Goal: Task Accomplishment & Management: Complete application form

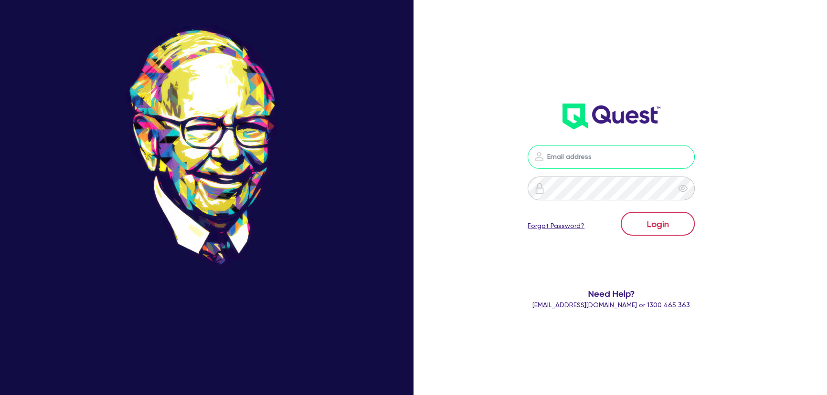
type input "[PERSON_NAME][EMAIL_ADDRESS][PERSON_NAME][DOMAIN_NAME]"
click at [657, 222] on button "Login" at bounding box center [658, 224] width 74 height 24
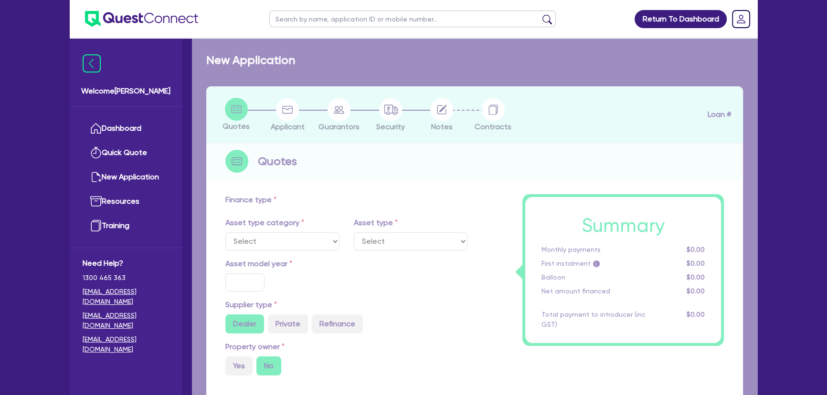
select select "PRIMARY_ASSETS"
type input "2019"
type input "50,756"
type input "10,000"
type input "6"
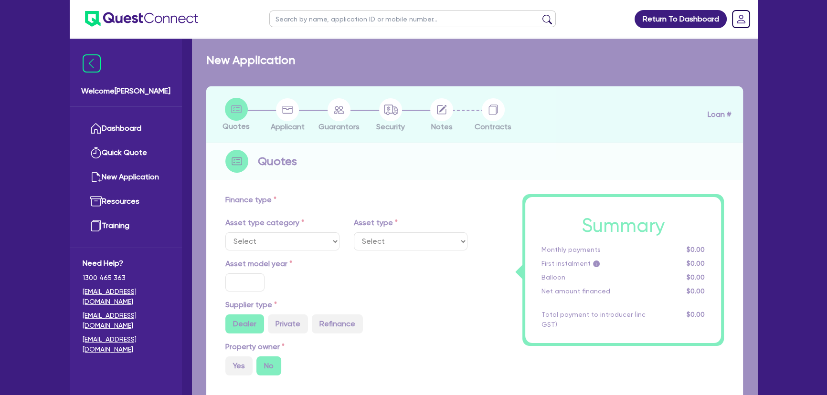
type input "2,484.63"
type input "9.15"
select select "HEAVY_TRUCKS"
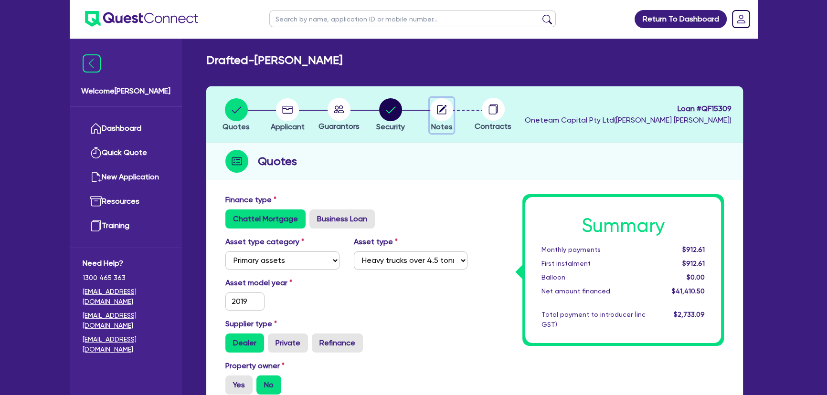
click at [439, 99] on circle "button" at bounding box center [441, 109] width 23 height 23
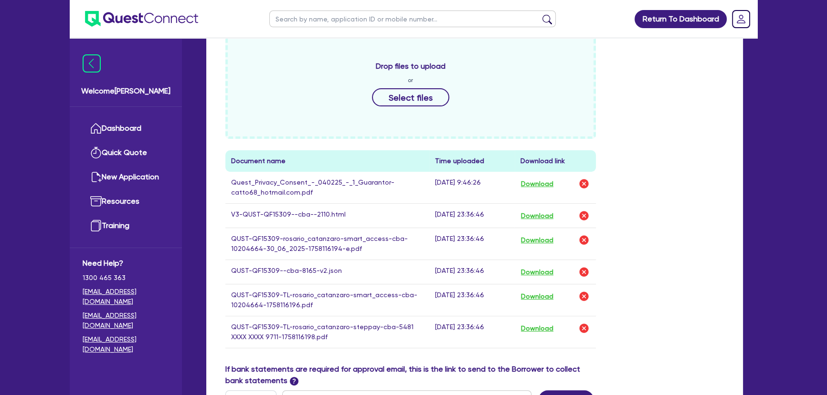
scroll to position [350, 0]
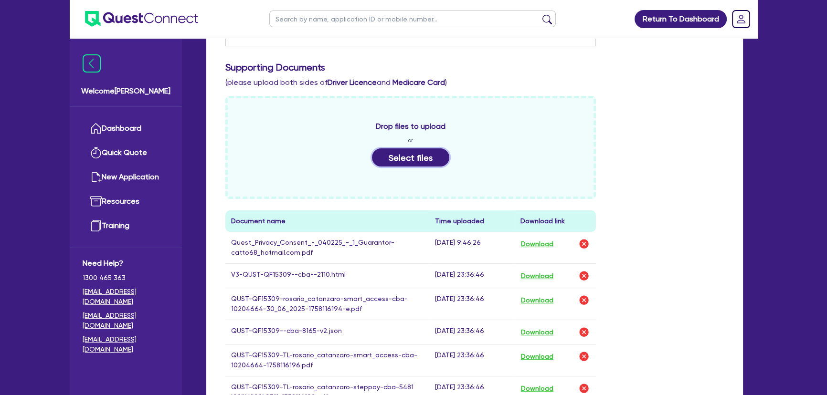
click at [398, 162] on button "Select files" at bounding box center [410, 157] width 77 height 18
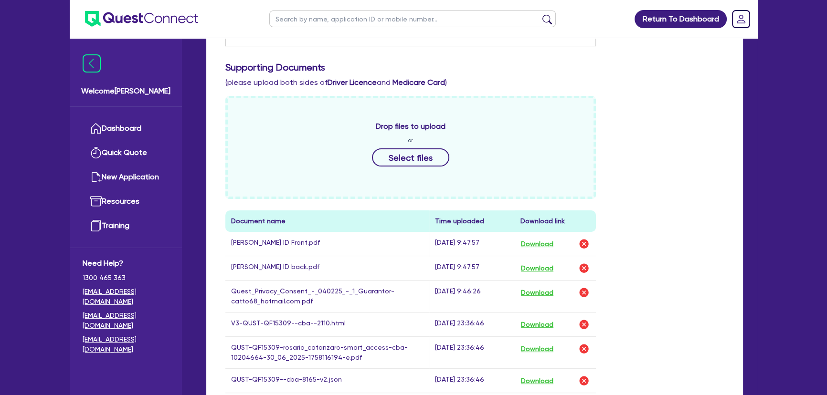
click at [652, 165] on div "Drop files to upload or Select files Document name Time uploaded Download link …" at bounding box center [474, 284] width 513 height 377
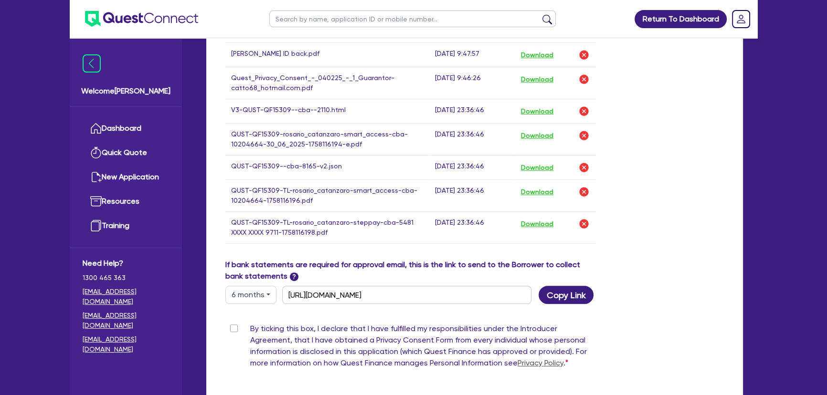
scroll to position [654, 0]
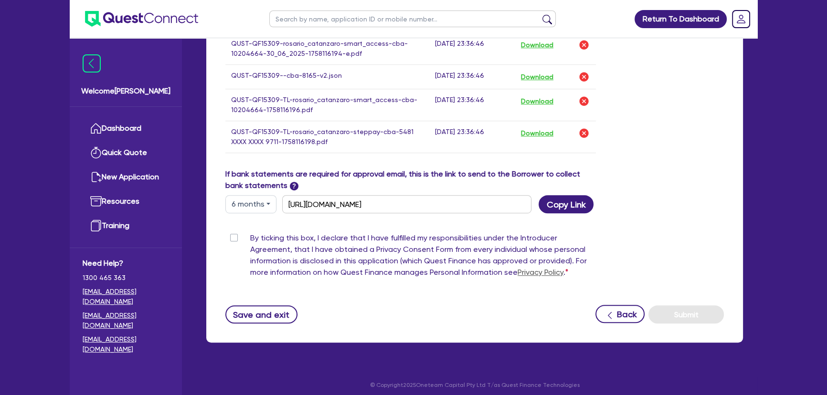
click at [250, 233] on label "By ticking this box, I declare that I have fulfilled my responsibilities under …" at bounding box center [423, 258] width 346 height 50
click at [233, 233] on input "By ticking this box, I declare that I have fulfilled my responsibilities under …" at bounding box center [229, 237] width 8 height 9
checkbox input "true"
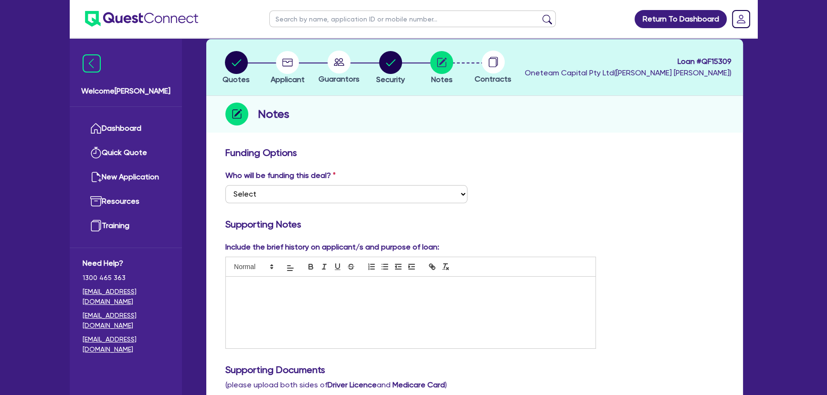
scroll to position [0, 0]
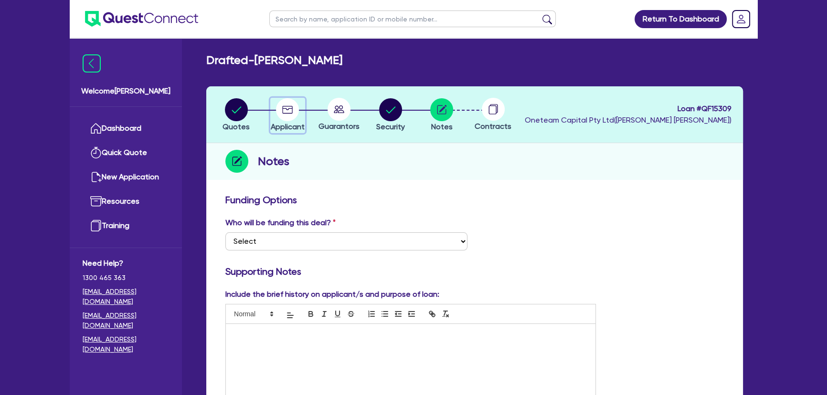
click at [283, 109] on icon "button" at bounding box center [288, 110] width 11 height 8
select select "SOLE_TRADER"
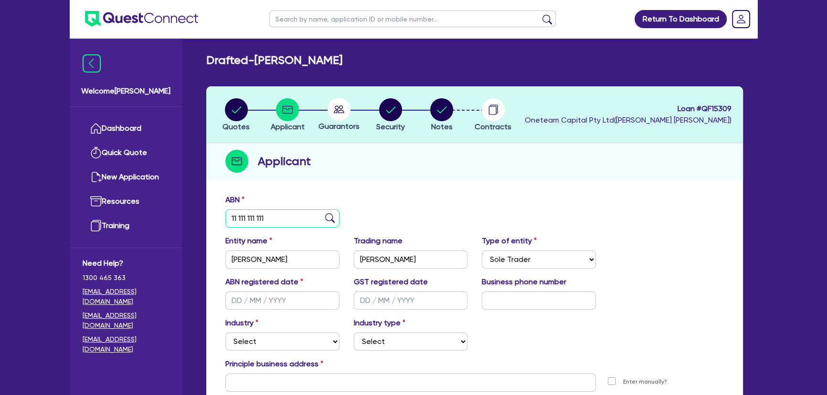
click at [278, 218] on input "11 111 111 111" at bounding box center [282, 219] width 114 height 18
type input "86 139 135 380"
click at [392, 208] on div "ABN 86 139 135 380" at bounding box center [474, 214] width 513 height 41
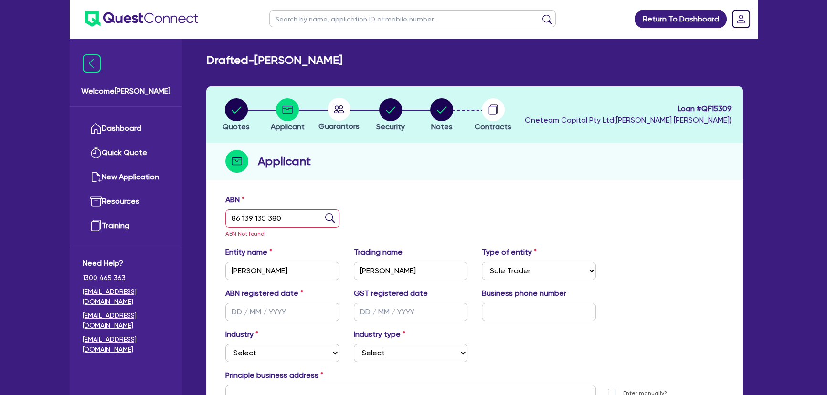
click at [332, 219] on img at bounding box center [330, 218] width 10 height 10
click at [326, 217] on img at bounding box center [330, 218] width 10 height 10
click at [439, 184] on div "Quotes Applicant [GEOGRAPHIC_DATA] Security Notes Contracts Loan # QF15309 Onet…" at bounding box center [474, 284] width 537 height 397
drag, startPoint x: 454, startPoint y: 107, endPoint x: 444, endPoint y: 111, distance: 10.3
click at [453, 107] on li "Notes" at bounding box center [442, 114] width 52 height 33
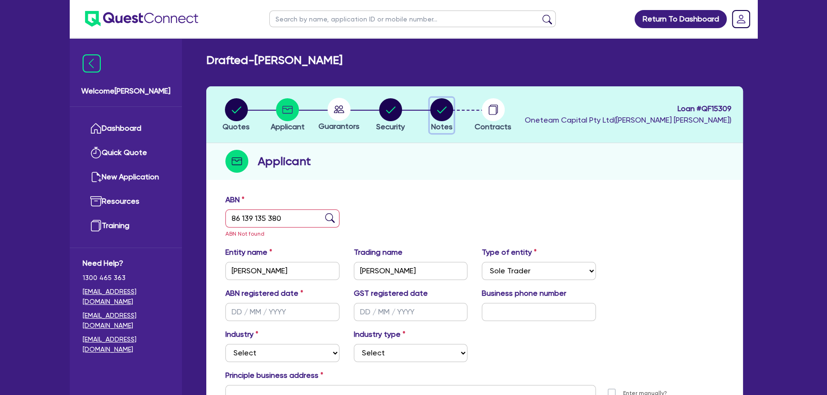
click at [444, 110] on circle "button" at bounding box center [441, 109] width 23 height 23
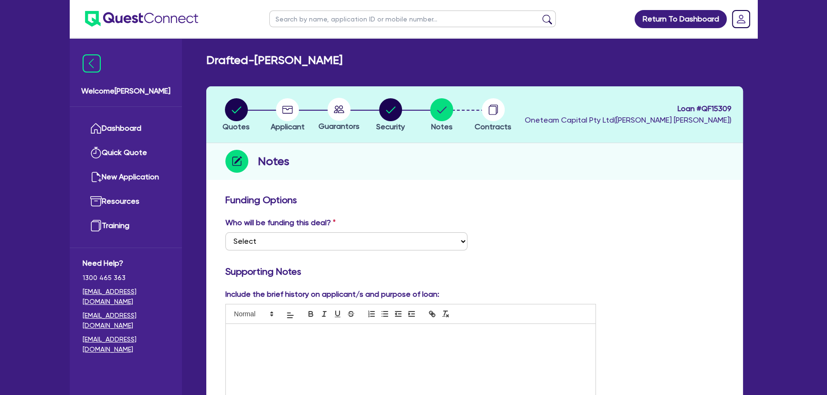
click at [345, 109] on circle at bounding box center [339, 109] width 23 height 23
click at [409, 113] on li "Security" at bounding box center [391, 114] width 52 height 33
click at [386, 112] on circle "button" at bounding box center [390, 109] width 23 height 23
select select "PRIMARY_ASSETS"
select select "HEAVY_TRUCKS"
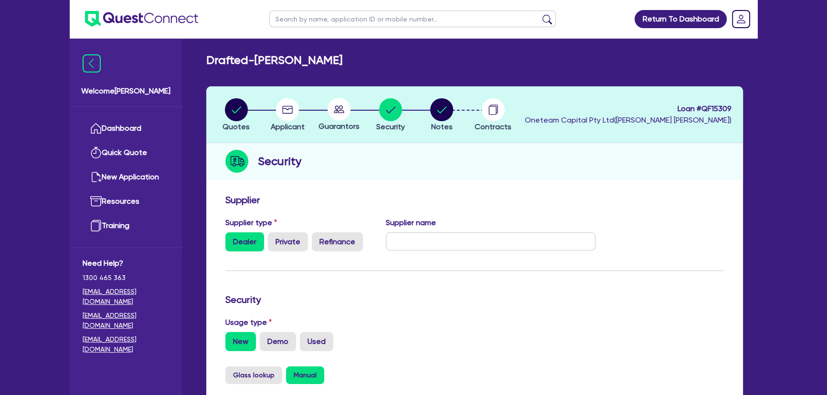
click at [337, 110] on circle at bounding box center [339, 109] width 23 height 23
click at [271, 114] on div "button" at bounding box center [288, 109] width 34 height 23
select select "SOLE_TRADER"
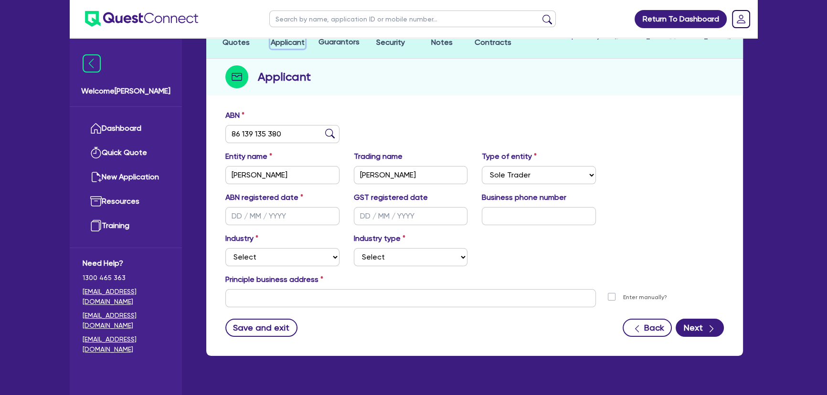
scroll to position [103, 0]
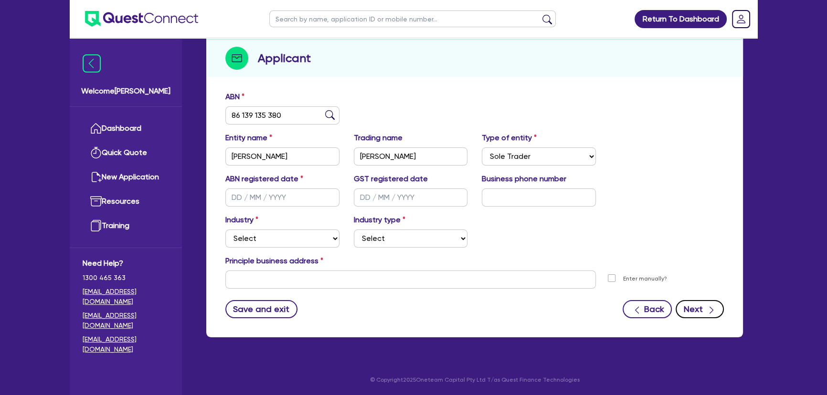
click at [683, 310] on button "Next" at bounding box center [700, 309] width 48 height 18
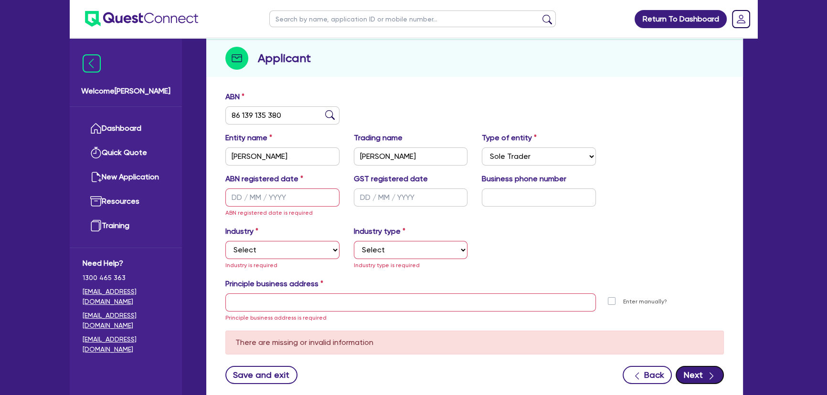
scroll to position [0, 0]
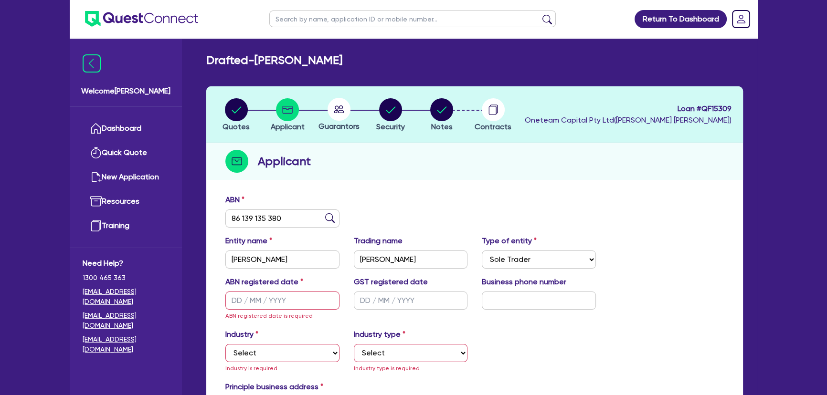
click at [337, 106] on icon at bounding box center [339, 110] width 11 height 8
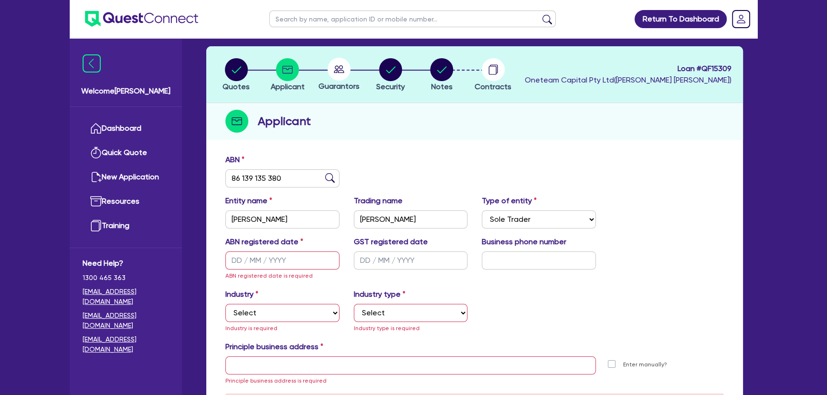
scroll to position [38, 0]
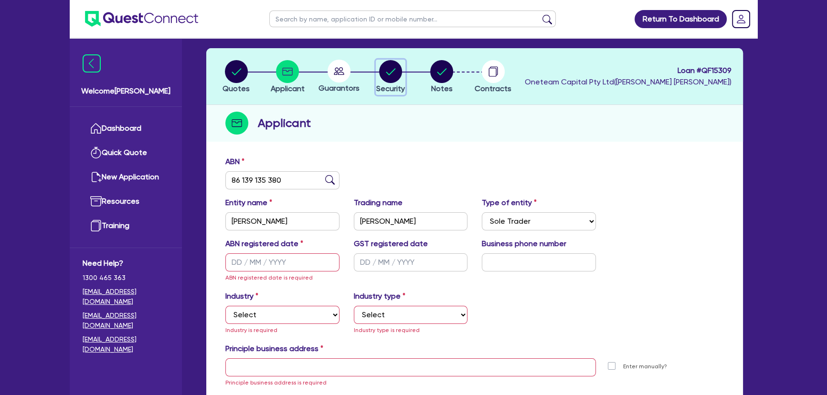
click at [382, 73] on circle "button" at bounding box center [390, 71] width 23 height 23
select select "PRIMARY_ASSETS"
select select "HEAVY_TRUCKS"
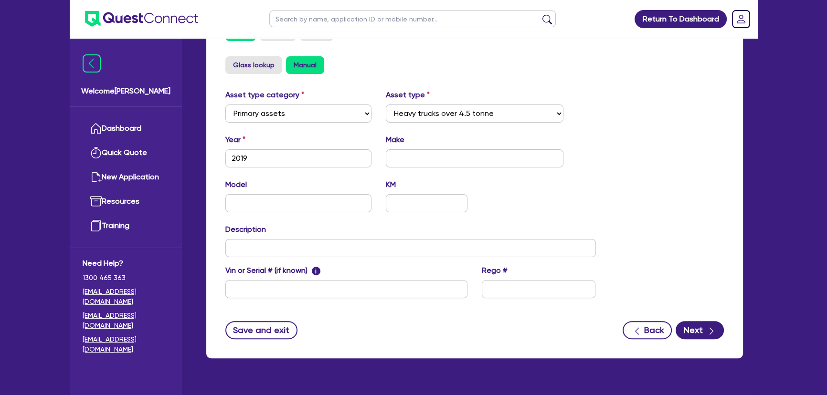
scroll to position [331, 0]
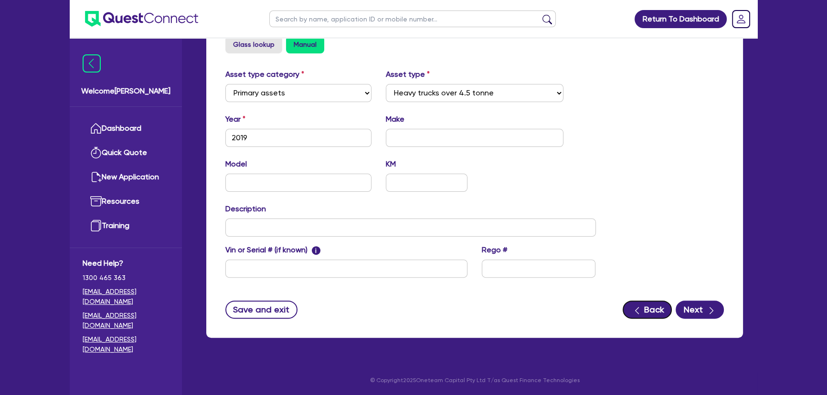
click at [640, 304] on div "button" at bounding box center [637, 310] width 10 height 12
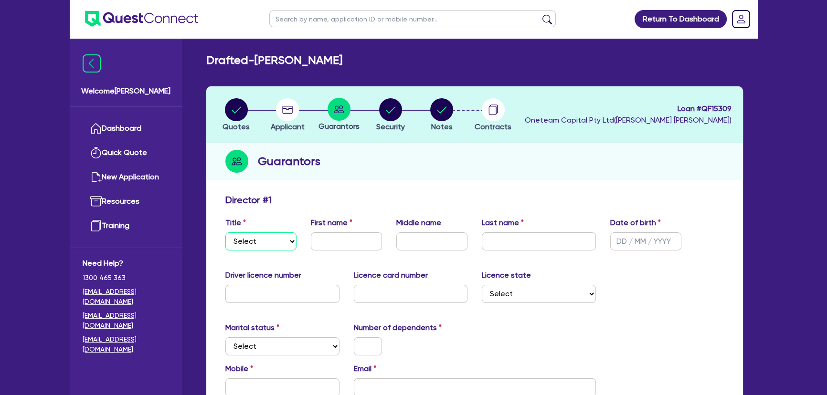
click at [258, 235] on select "Select Mr Mrs Ms Miss Dr" at bounding box center [260, 242] width 71 height 18
select select "MR"
click at [225, 233] on select "Select Mr Mrs Ms Miss Dr" at bounding box center [260, 242] width 71 height 18
click at [341, 246] on input "text" at bounding box center [346, 242] width 71 height 18
click at [330, 244] on input "text" at bounding box center [346, 242] width 71 height 18
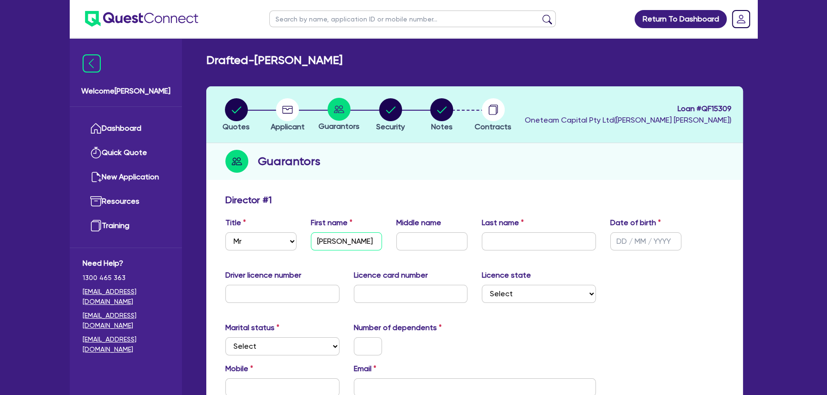
type input "[PERSON_NAME]"
click at [416, 235] on input "text" at bounding box center [431, 242] width 71 height 18
click at [525, 245] on input "text" at bounding box center [539, 242] width 114 height 18
type input "[PERSON_NAME]"
click at [614, 238] on input "text" at bounding box center [645, 242] width 71 height 18
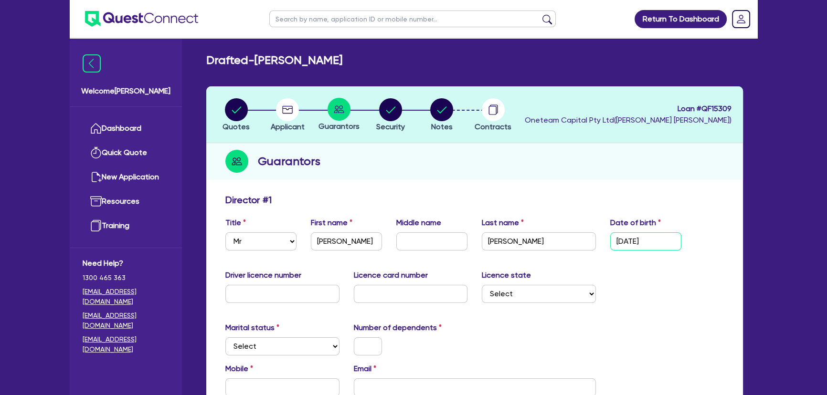
type input "[DATE]"
click at [277, 288] on input "text" at bounding box center [282, 294] width 114 height 18
type input "14555255"
click at [364, 294] on input "text" at bounding box center [411, 294] width 114 height 18
type input "2060309689"
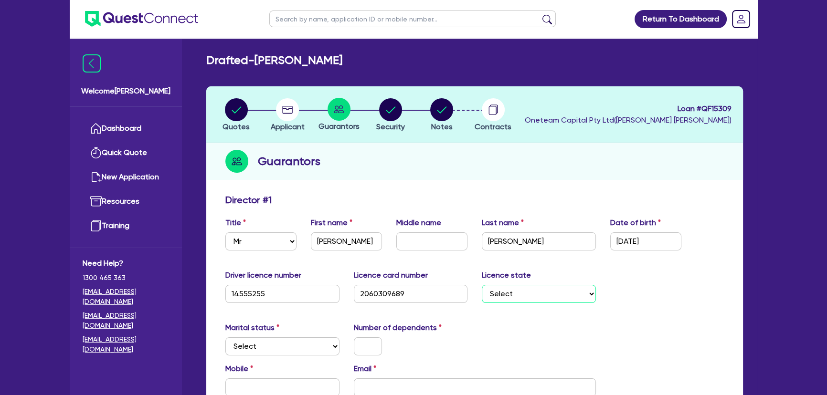
click at [492, 293] on select "Select [GEOGRAPHIC_DATA] [GEOGRAPHIC_DATA] [GEOGRAPHIC_DATA] [GEOGRAPHIC_DATA] …" at bounding box center [539, 294] width 114 height 18
select select "[GEOGRAPHIC_DATA]"
click at [482, 285] on select "Select [GEOGRAPHIC_DATA] [GEOGRAPHIC_DATA] [GEOGRAPHIC_DATA] [GEOGRAPHIC_DATA] …" at bounding box center [539, 294] width 114 height 18
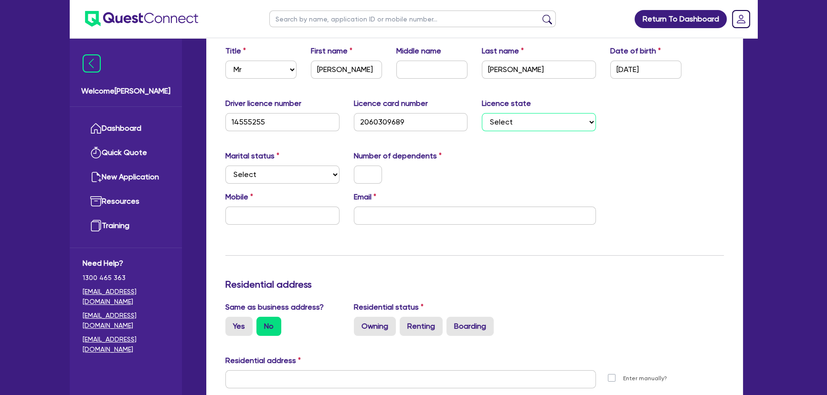
scroll to position [173, 0]
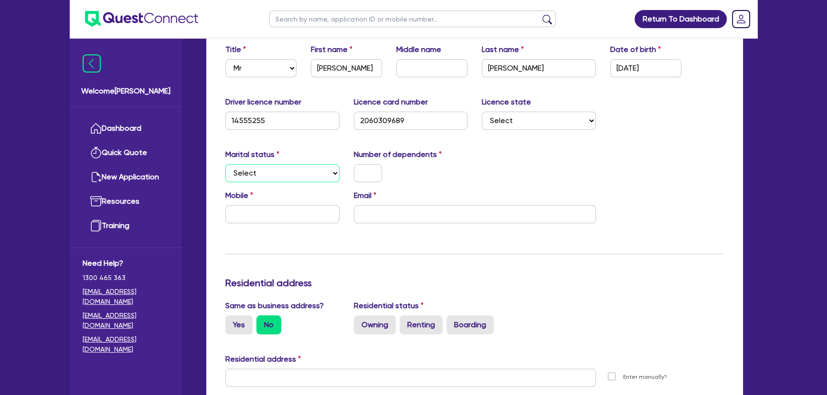
click at [274, 177] on select "Select Single Married De Facto / Partner" at bounding box center [282, 173] width 114 height 18
click at [225, 164] on select "Select Single Married De Facto / Partner" at bounding box center [282, 173] width 114 height 18
click at [364, 173] on input "text" at bounding box center [368, 173] width 28 height 18
click at [275, 175] on select "Select Single Married De Facto / Partner" at bounding box center [282, 173] width 114 height 18
select select "MARRIED"
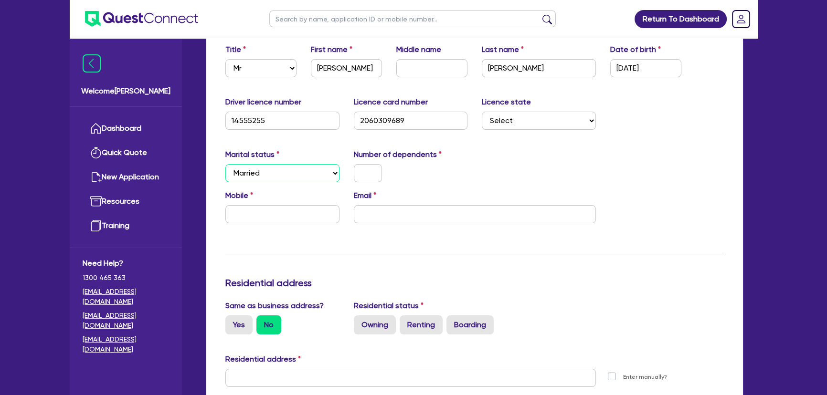
click at [225, 164] on select "Select Single Married De Facto / Partner" at bounding box center [282, 173] width 114 height 18
click at [368, 171] on input "text" at bounding box center [368, 173] width 28 height 18
click at [291, 212] on input "text" at bounding box center [282, 214] width 114 height 18
click at [254, 212] on input "text" at bounding box center [282, 214] width 114 height 18
type input "2"
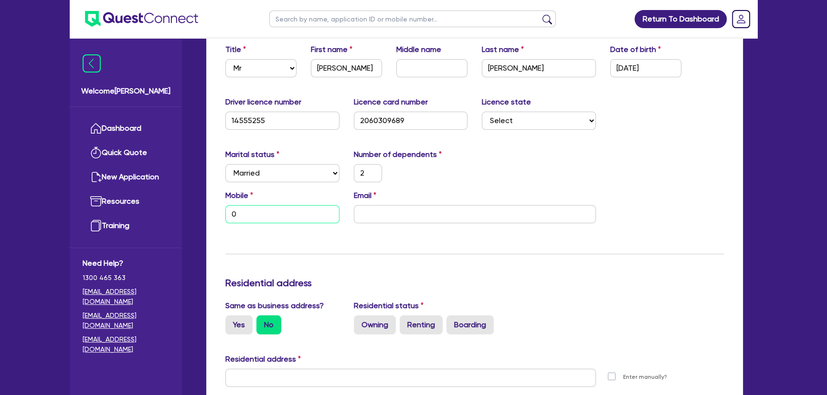
type input "0"
paste input "407 622 848"
type input "2"
type input "0407 622 848"
click at [388, 219] on input "email" at bounding box center [475, 214] width 242 height 18
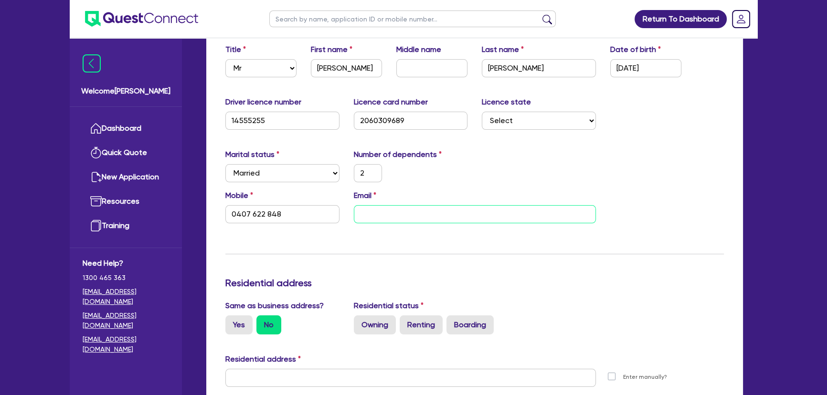
paste input "[EMAIL_ADDRESS][DOMAIN_NAME]"
type input "2"
type input "0407 622 848"
type input "[EMAIL_ADDRESS][DOMAIN_NAME]"
click at [397, 243] on div "Update residential status for Director #1 Boarding is only acceptable when the …" at bounding box center [474, 374] width 498 height 706
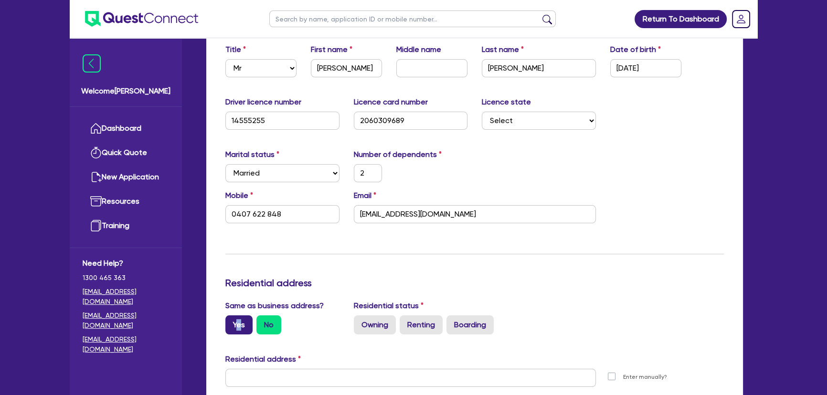
click at [240, 320] on label "Yes" at bounding box center [238, 325] width 27 height 19
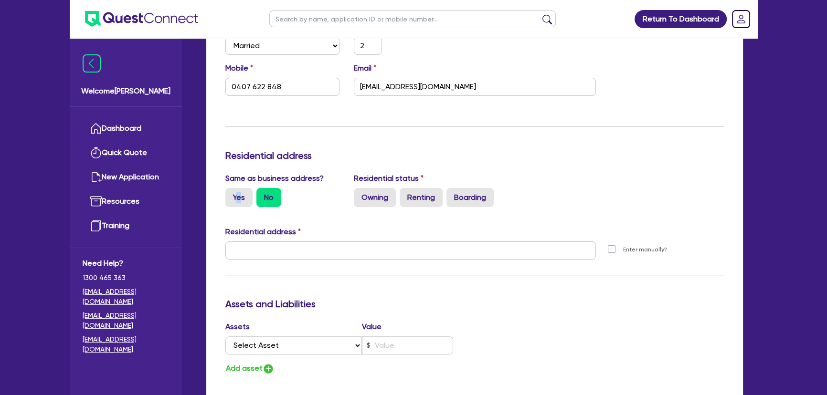
scroll to position [304, 0]
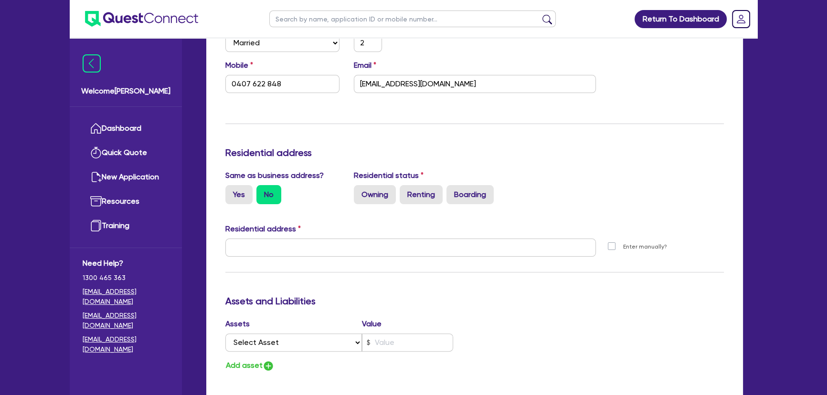
click at [272, 195] on label "No" at bounding box center [268, 194] width 25 height 19
click at [263, 191] on input "No" at bounding box center [259, 188] width 6 height 6
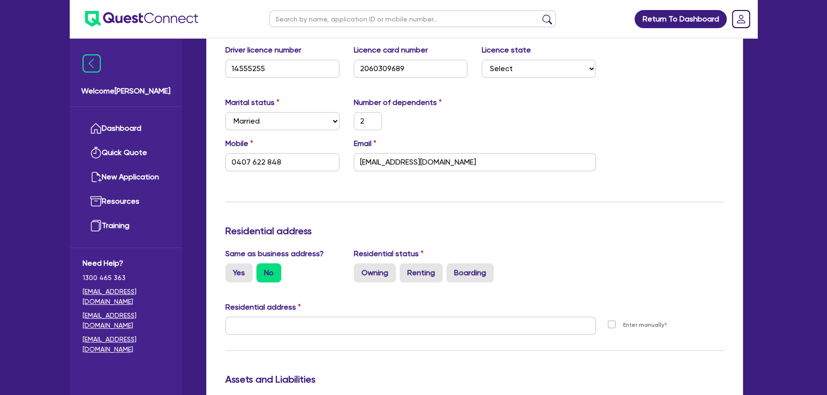
scroll to position [217, 0]
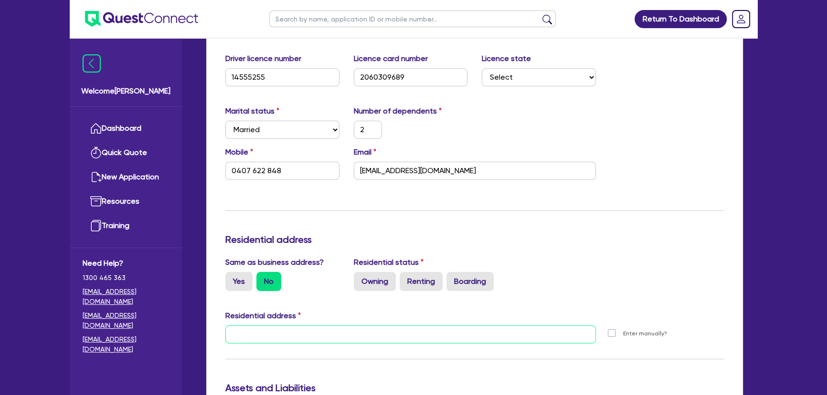
click at [312, 334] on input "text" at bounding box center [410, 335] width 371 height 18
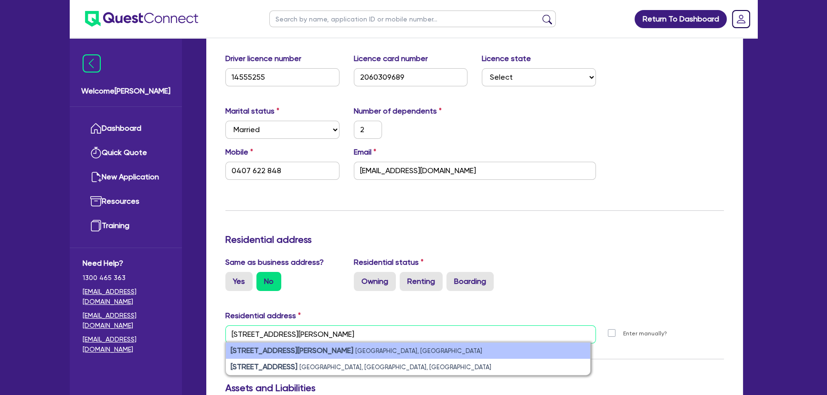
type input "[STREET_ADDRESS][PERSON_NAME]"
click at [256, 350] on strong "[STREET_ADDRESS][PERSON_NAME]" at bounding box center [292, 350] width 123 height 9
type input "2"
type input "0407 622 848"
type input "[STREET_ADDRESS][PERSON_NAME]"
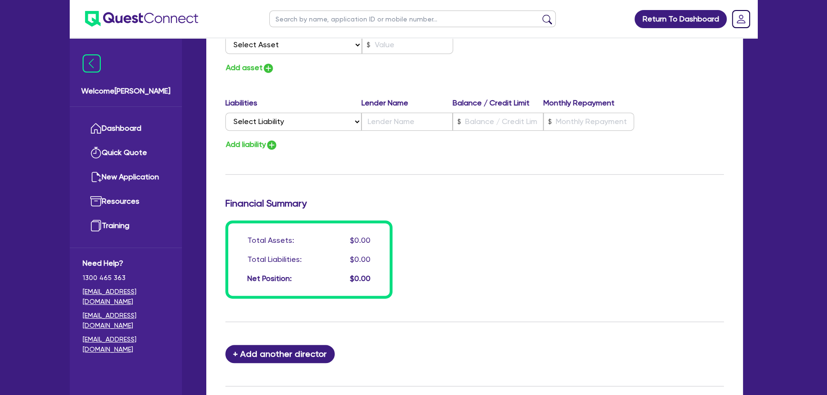
scroll to position [710, 0]
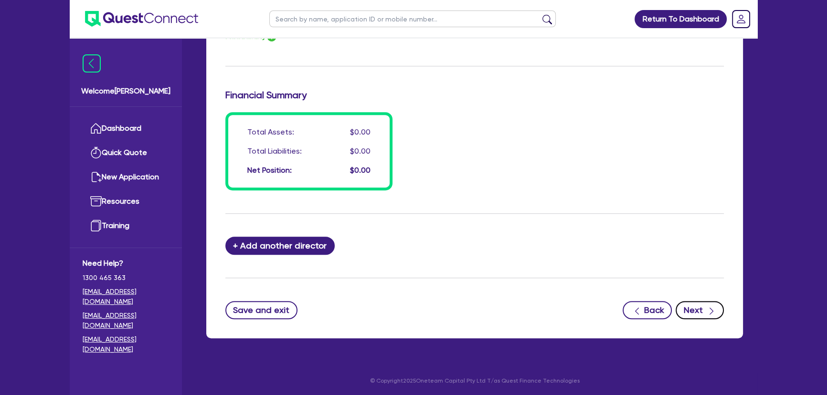
click at [697, 311] on button "Next" at bounding box center [700, 310] width 48 height 18
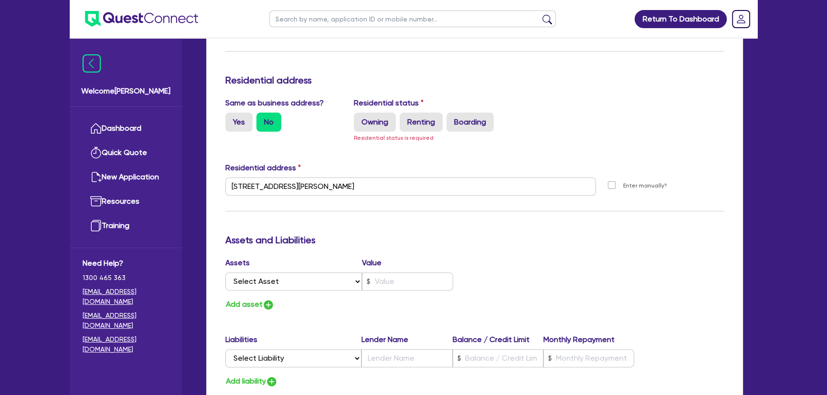
scroll to position [201, 0]
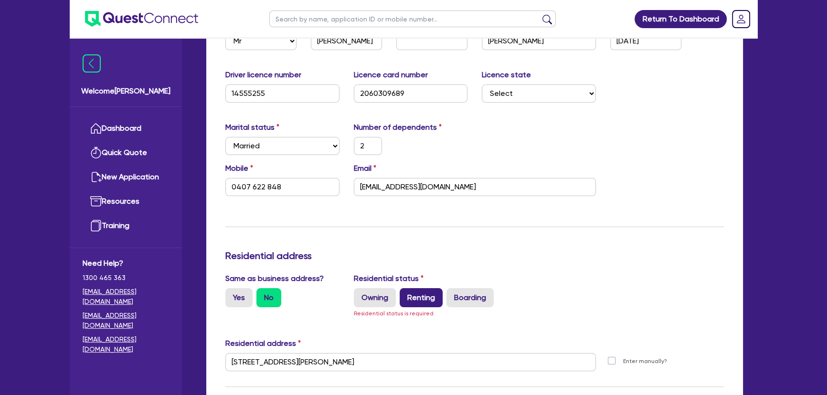
click at [413, 299] on label "Renting" at bounding box center [421, 297] width 43 height 19
click at [406, 295] on input "Renting" at bounding box center [403, 291] width 6 height 6
radio input "true"
type input "2"
type input "0407 622 848"
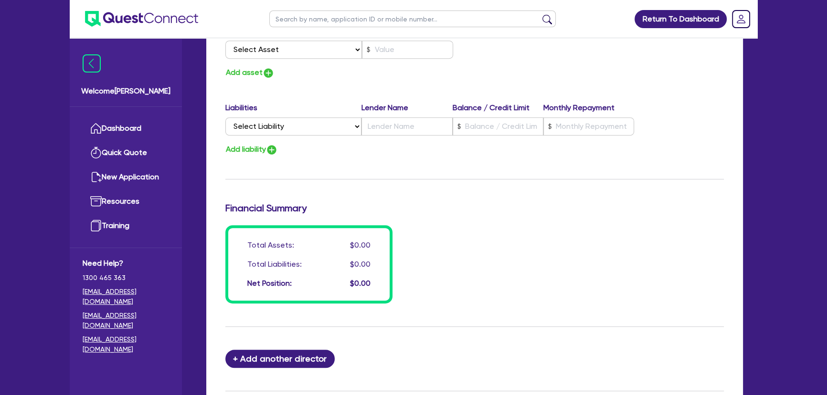
scroll to position [710, 0]
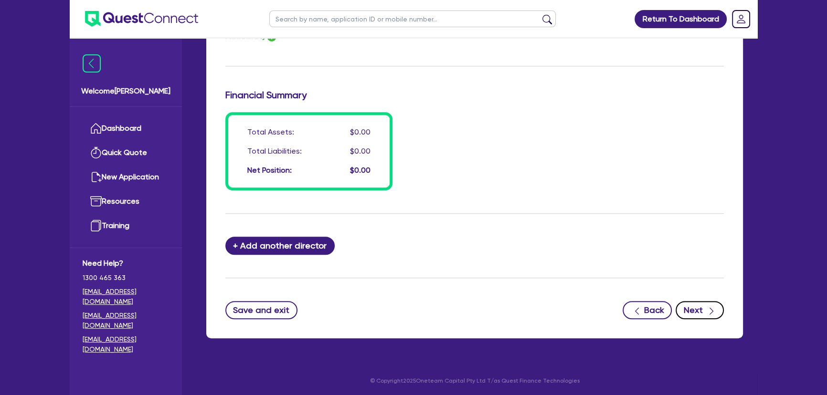
click at [699, 305] on button "Next" at bounding box center [700, 310] width 48 height 18
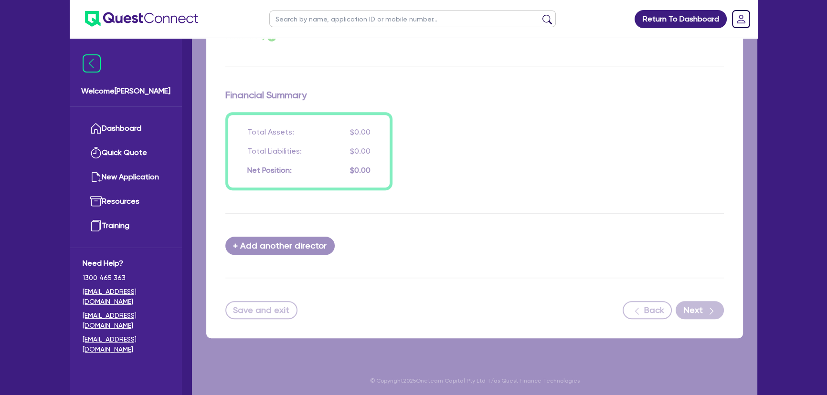
select select "PRIMARY_ASSETS"
select select "HEAVY_TRUCKS"
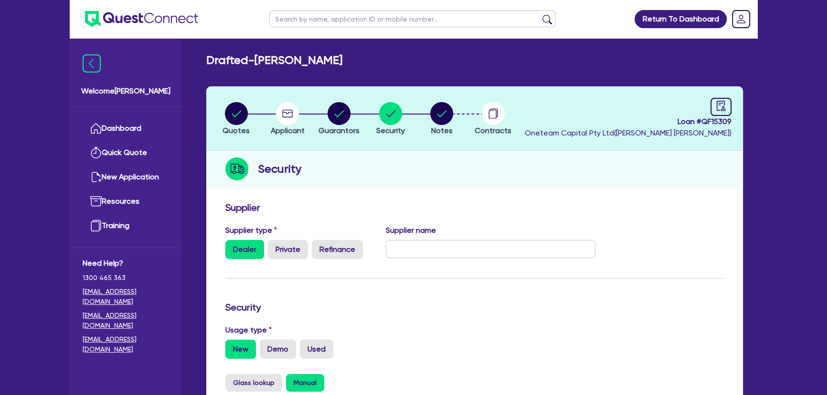
click at [707, 100] on div "Loan # QF15309 Oneteam Capital Pty Ltd ( [PERSON_NAME] )" at bounding box center [628, 118] width 207 height 41
click at [716, 102] on icon "audit" at bounding box center [721, 106] width 11 height 11
select select "DRAFTED_NEW"
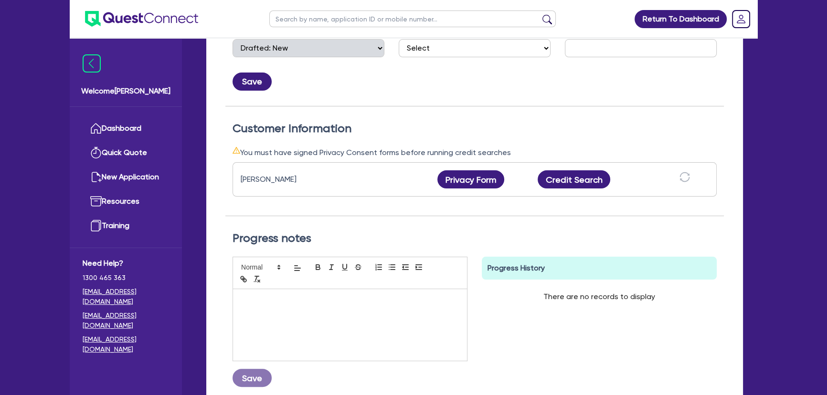
scroll to position [217, 0]
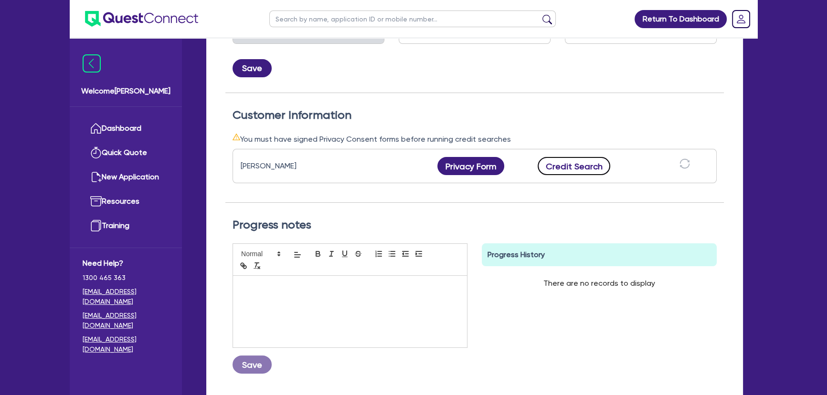
click at [566, 165] on button "Credit Search" at bounding box center [574, 166] width 73 height 18
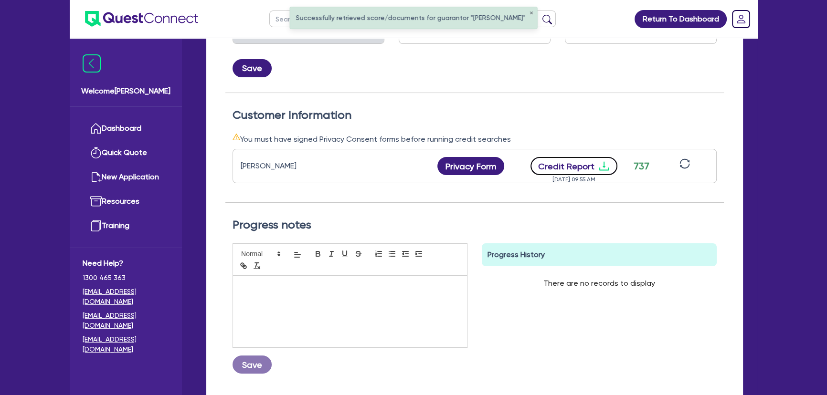
click at [602, 163] on icon "download" at bounding box center [603, 165] width 11 height 11
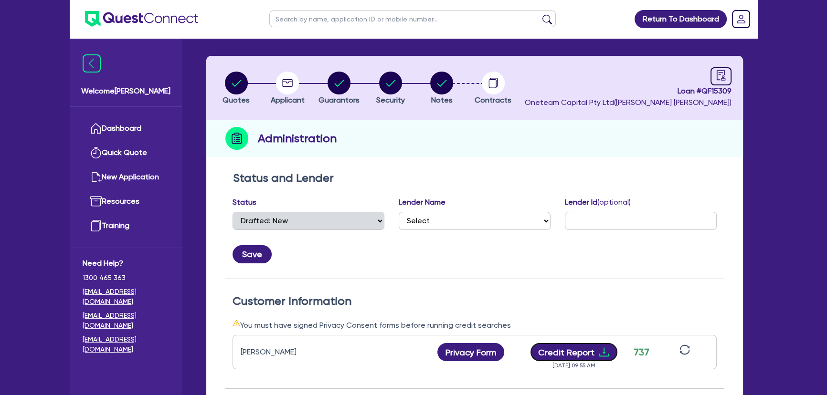
scroll to position [0, 0]
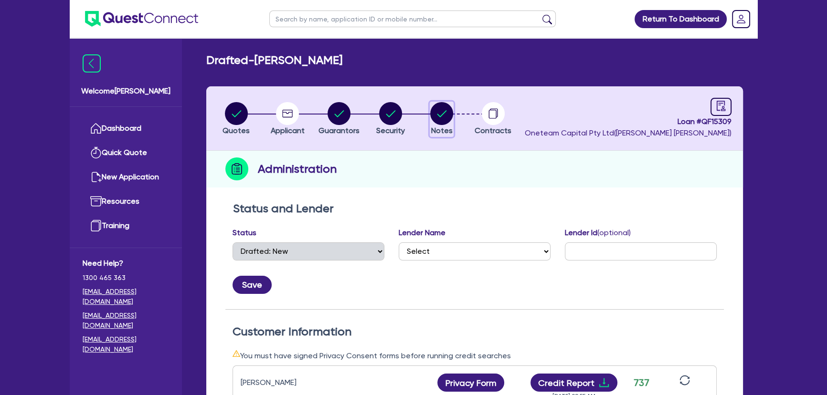
click at [442, 117] on circle "button" at bounding box center [441, 113] width 23 height 23
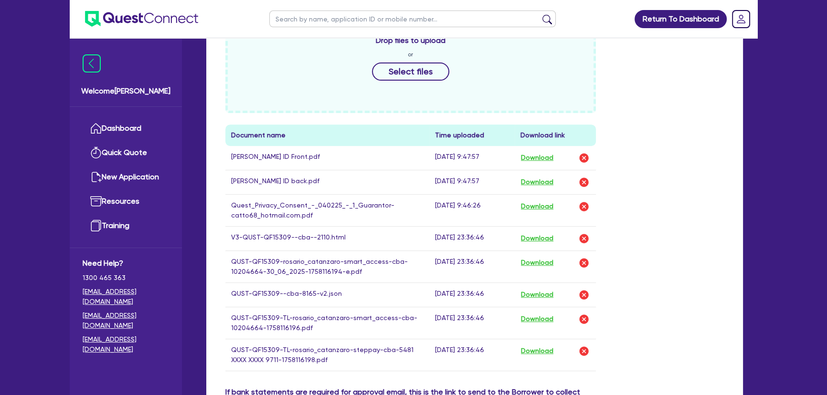
scroll to position [564, 0]
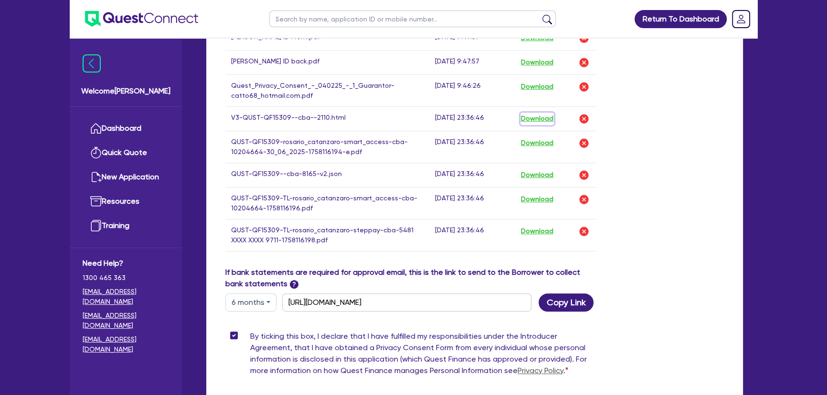
click at [540, 121] on button "Download" at bounding box center [536, 119] width 33 height 12
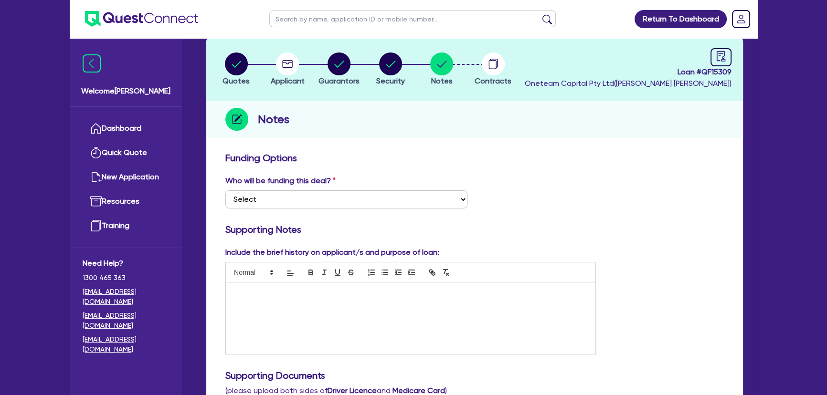
scroll to position [0, 0]
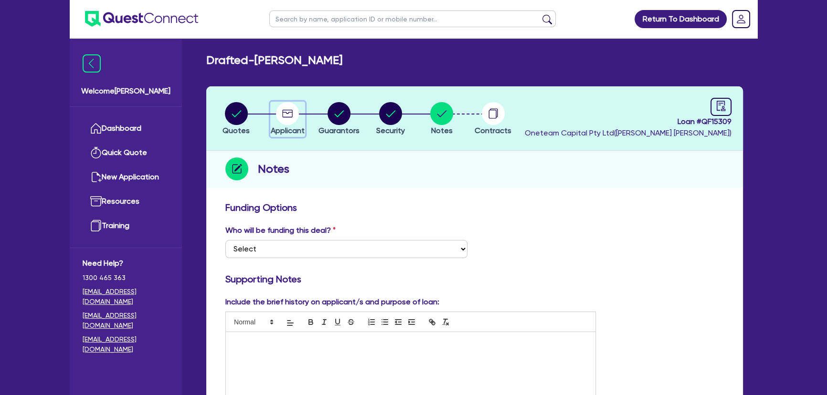
click at [286, 109] on circle "button" at bounding box center [287, 113] width 23 height 23
select select "SOLE_TRADER"
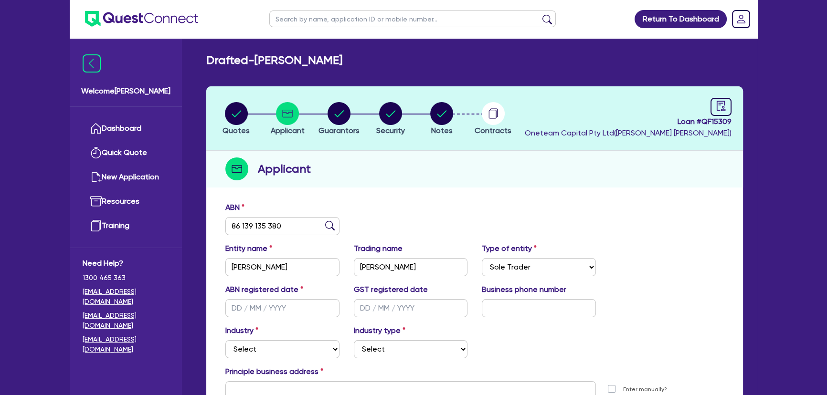
click at [327, 223] on img at bounding box center [330, 226] width 10 height 10
click at [330, 230] on img at bounding box center [330, 226] width 10 height 10
click at [329, 225] on img at bounding box center [330, 226] width 10 height 10
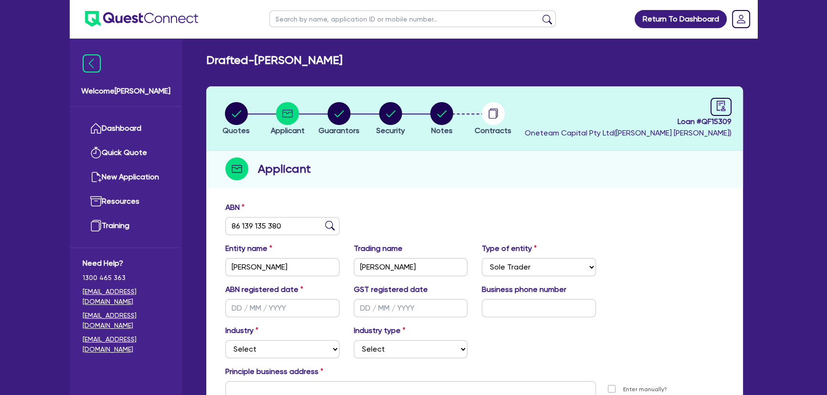
scroll to position [110, 0]
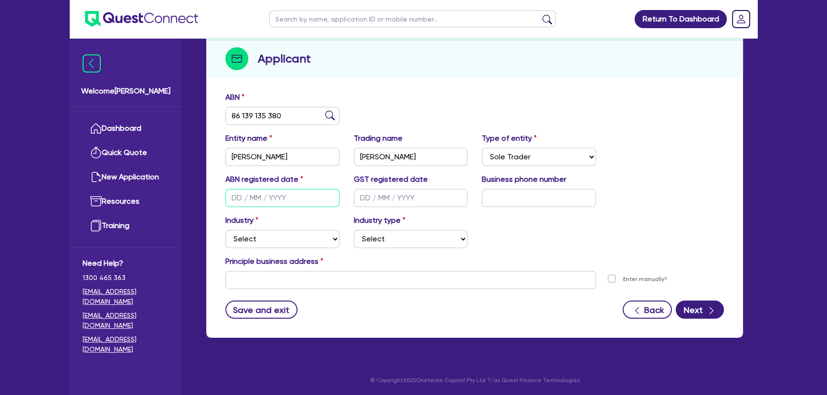
click at [282, 194] on input "text" at bounding box center [282, 198] width 114 height 18
click at [397, 111] on div "ABN 86 139 135 380" at bounding box center [474, 112] width 513 height 41
click at [273, 191] on input "text" at bounding box center [282, 198] width 114 height 18
drag, startPoint x: 282, startPoint y: 119, endPoint x: 224, endPoint y: 120, distance: 57.8
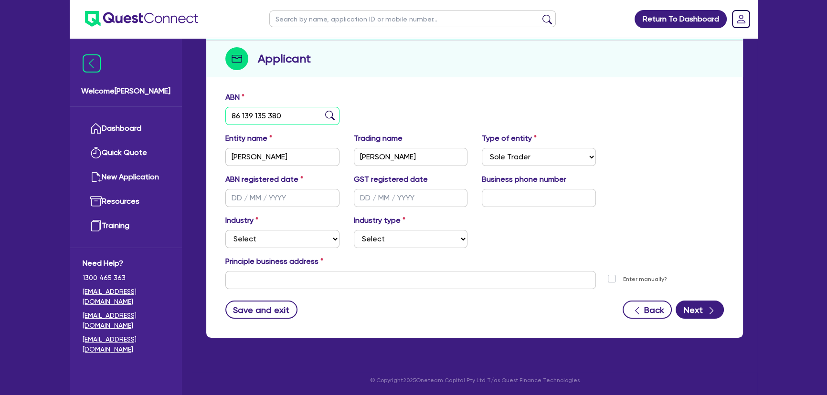
click at [224, 120] on div "ABN 86 139 135 380" at bounding box center [282, 108] width 128 height 33
click at [262, 195] on input "text" at bounding box center [282, 198] width 114 height 18
type input "[DATE]"
click at [376, 196] on input "text" at bounding box center [411, 198] width 114 height 18
type input "[DATE]"
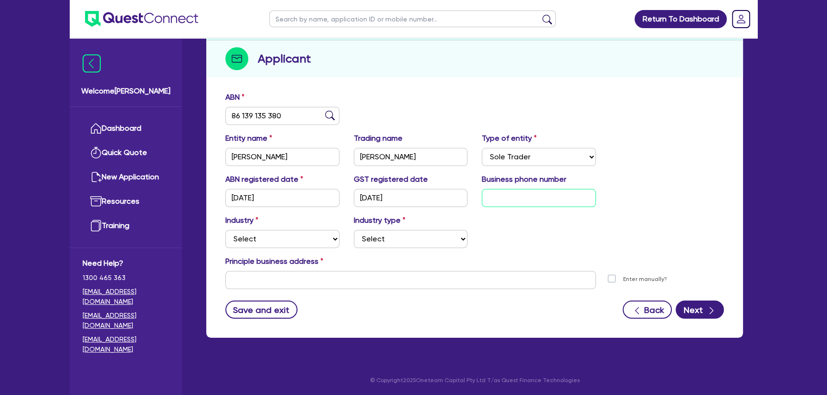
drag, startPoint x: 502, startPoint y: 204, endPoint x: 476, endPoint y: 189, distance: 30.2
click at [502, 204] on input "text" at bounding box center [539, 198] width 114 height 18
click at [532, 205] on div "ABN registered date [DATE] GST registered date [DATE] Business phone number" at bounding box center [474, 194] width 513 height 41
click at [531, 204] on input "text" at bounding box center [539, 198] width 114 height 18
paste input "4 0762 2848"
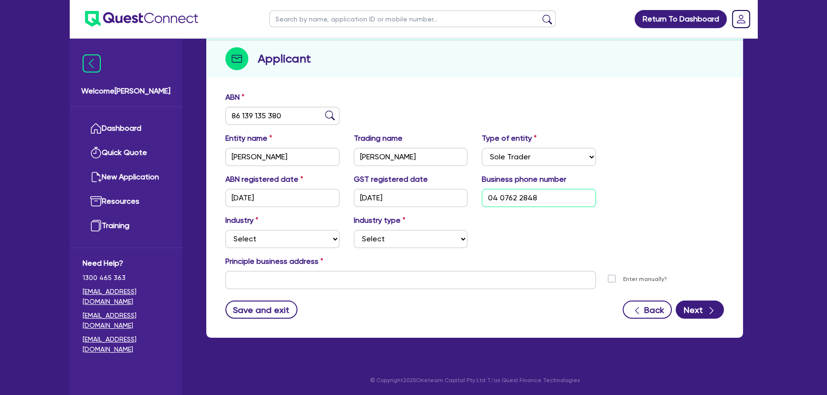
type input "04 0762 2848"
click at [290, 232] on select "Select Accomodation & Food Services Administrative & Support Services Agricultu…" at bounding box center [282, 239] width 114 height 18
click at [312, 241] on select "Select Accomodation & Food Services Administrative & Support Services Agricultu…" at bounding box center [282, 239] width 114 height 18
click at [306, 241] on select "Select Accomodation & Food Services Administrative & Support Services Agricultu…" at bounding box center [282, 239] width 114 height 18
click at [288, 245] on select "Select Accomodation & Food Services Administrative & Support Services Agricultu…" at bounding box center [282, 239] width 114 height 18
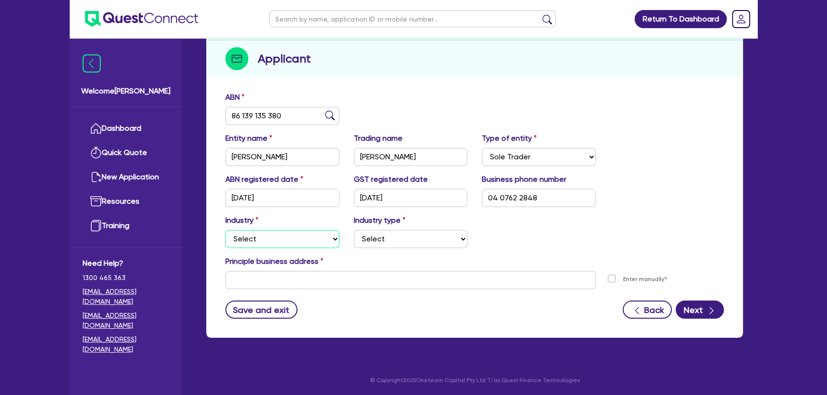
click at [270, 246] on select "Select Accomodation & Food Services Administrative & Support Services Agricultu…" at bounding box center [282, 239] width 114 height 18
select select "TRANSPORT_WAREHOUSING"
click at [225, 230] on select "Select Accomodation & Food Services Administrative & Support Services Agricultu…" at bounding box center [282, 239] width 114 height 18
click at [386, 242] on select "Select Taxi & Luxury Car Services Passengers & Freight Transport Services Posta…" at bounding box center [411, 239] width 114 height 18
click at [298, 242] on select "Select Accomodation & Food Services Administrative & Support Services Agricultu…" at bounding box center [282, 239] width 114 height 18
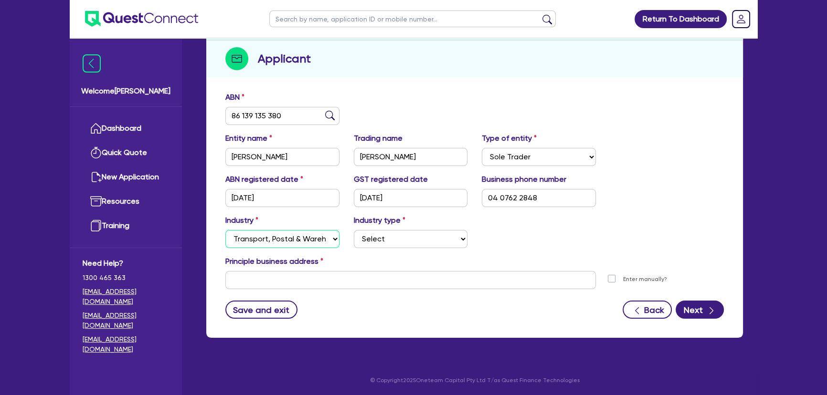
click at [225, 230] on select "Select Accomodation & Food Services Administrative & Support Services Agricultu…" at bounding box center [282, 239] width 114 height 18
click at [420, 240] on select "Select Taxi & Luxury Car Services Passengers & Freight Transport Services Posta…" at bounding box center [411, 239] width 114 height 18
select select "PASSENGERS_FREIGHT_TRANSPORT"
click at [354, 230] on select "Select Taxi & Luxury Car Services Passengers & Freight Transport Services Posta…" at bounding box center [411, 239] width 114 height 18
click at [396, 282] on input "text" at bounding box center [410, 280] width 371 height 18
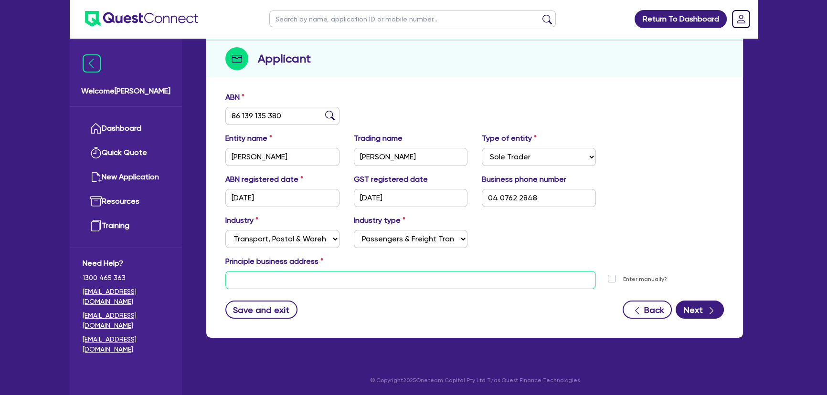
click at [396, 282] on input "text" at bounding box center [410, 280] width 371 height 18
click at [307, 234] on select "Select Accomodation & Food Services Administrative & Support Services Agricultu…" at bounding box center [282, 239] width 114 height 18
select select "BUILDING_CONSTRUCTION"
click at [225, 230] on select "Select Accomodation & Food Services Administrative & Support Services Agricultu…" at bounding box center [282, 239] width 114 height 18
click at [385, 233] on select "Select Trades People Providing Services Direct to Consumers Trades People Provi…" at bounding box center [411, 239] width 114 height 18
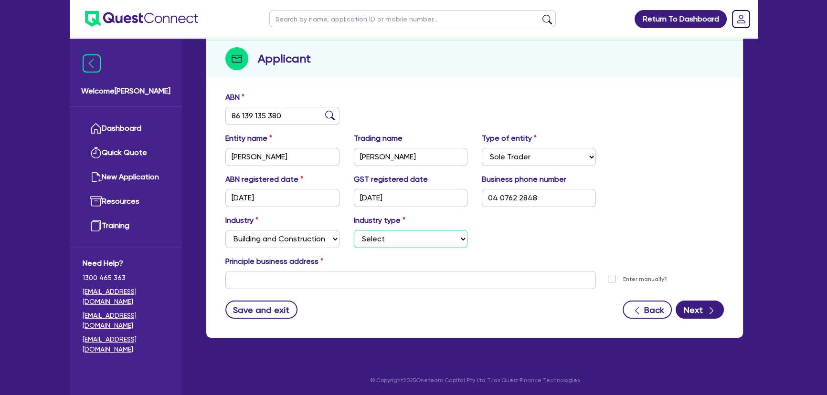
select select "BUSINESSES_CONSTRUCTION_SERVICES"
click at [354, 230] on select "Select Trades People Providing Services Direct to Consumers Trades People Provi…" at bounding box center [411, 239] width 114 height 18
click at [318, 272] on input "text" at bounding box center [410, 280] width 371 height 18
paste input "[STREET_ADDRESS][PERSON_NAME]"
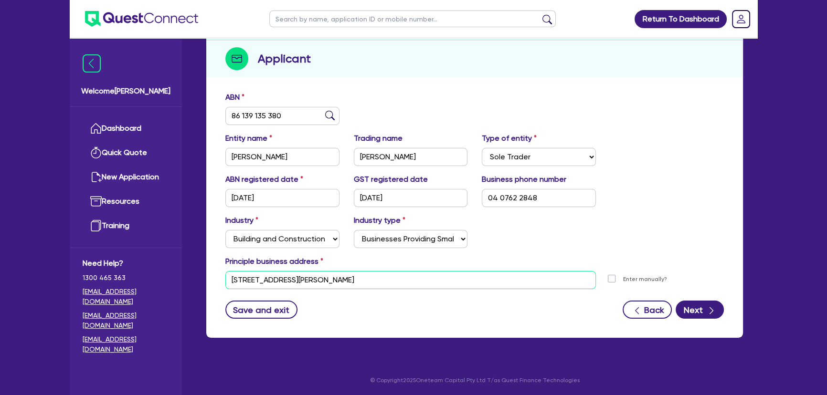
click at [448, 286] on input "[STREET_ADDRESS][PERSON_NAME]" at bounding box center [410, 280] width 371 height 18
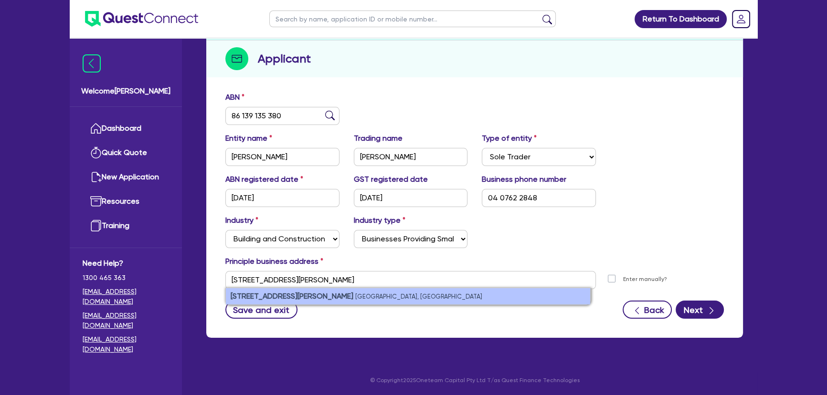
click at [424, 297] on li "[STREET_ADDRESS][PERSON_NAME]" at bounding box center [408, 296] width 364 height 16
type input "[STREET_ADDRESS][PERSON_NAME]"
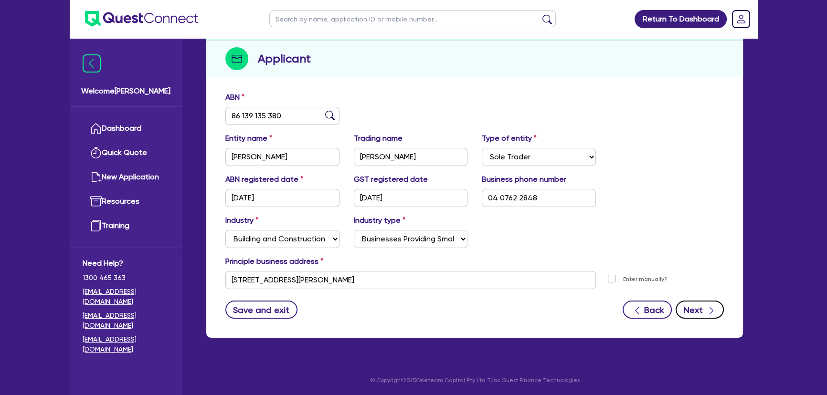
click at [692, 311] on button "Next" at bounding box center [700, 310] width 48 height 18
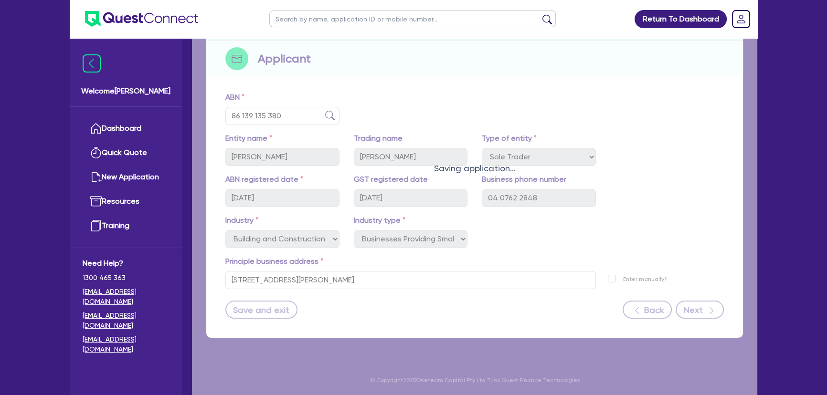
select select "MR"
select select "[GEOGRAPHIC_DATA]"
select select "MARRIED"
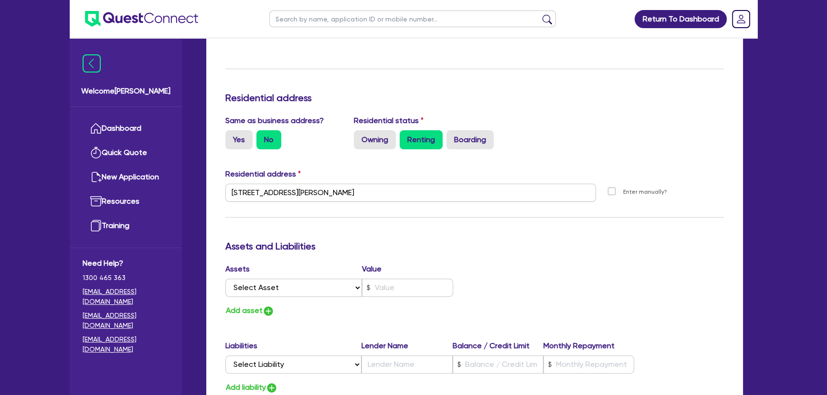
scroll to position [391, 0]
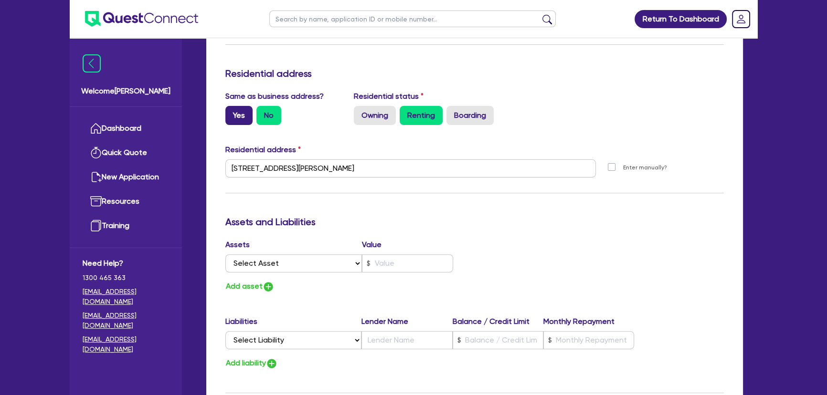
click at [233, 111] on label "Yes" at bounding box center [238, 115] width 27 height 19
click at [232, 111] on input "Yes" at bounding box center [228, 109] width 6 height 6
radio input "true"
type input "2"
type input "0407 622 848"
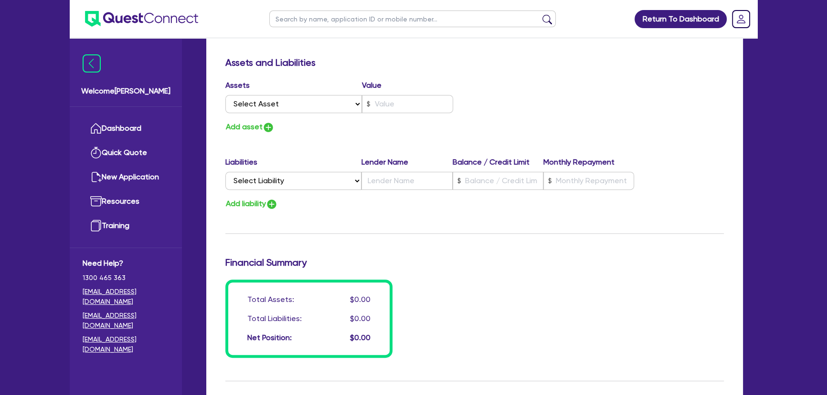
scroll to position [564, 0]
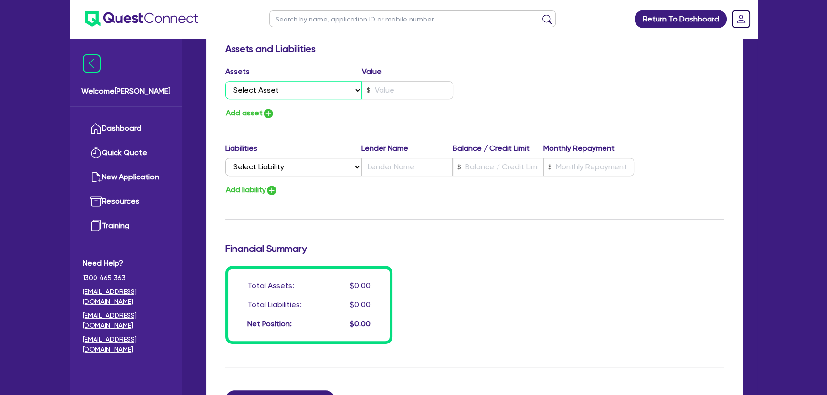
click at [295, 93] on select "Select Asset Cash Property Investment property Vehicle Truck Trailer Equipment …" at bounding box center [293, 90] width 137 height 18
select select "CASH"
click at [225, 81] on select "Select Asset Cash Property Investment property Vehicle Truck Trailer Equipment …" at bounding box center [293, 90] width 137 height 18
type input "2"
type input "0407 622 848"
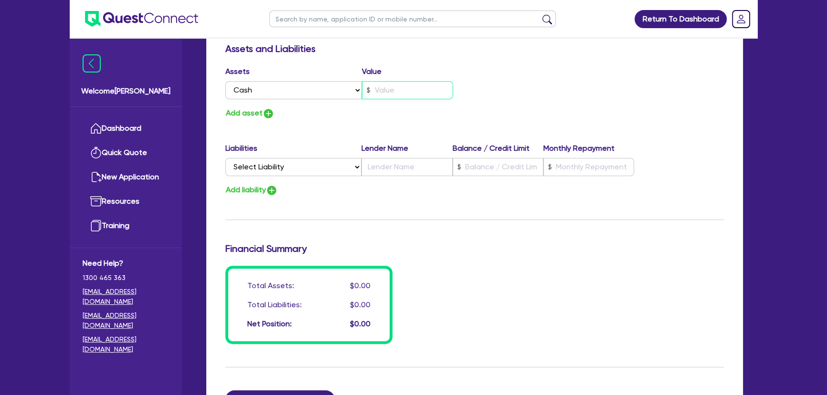
click at [392, 96] on input "text" at bounding box center [407, 90] width 91 height 18
type input "2"
type input "0407 622 848"
type input "1"
type input "2"
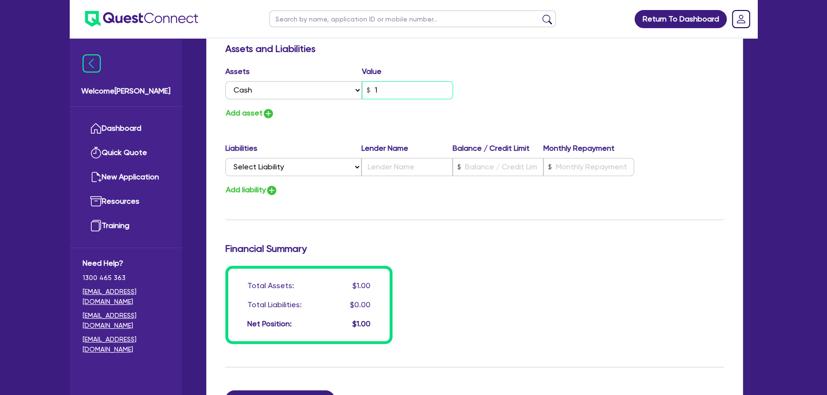
type input "0407 622 848"
type input "16"
type input "2"
type input "0407 622 848"
type input "163"
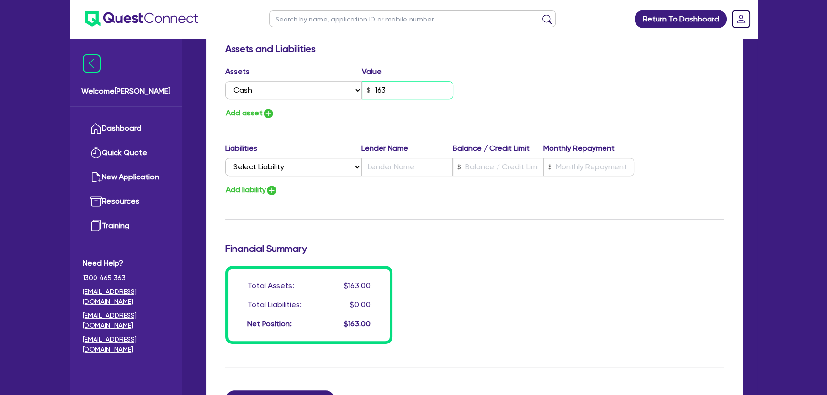
type input "2"
type input "0407 622 848"
type input "1,630"
type input "2"
type input "0407 622 848"
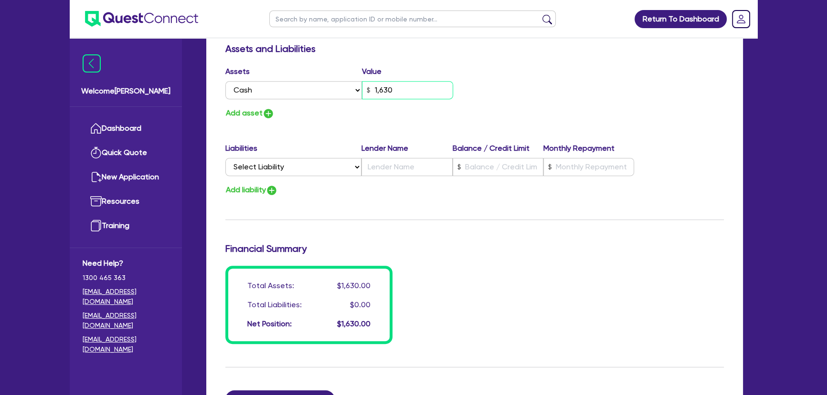
type input "16,300"
type input "2"
type input "0407 622 848"
type input "163,000"
click at [261, 110] on button "Add asset" at bounding box center [249, 113] width 49 height 13
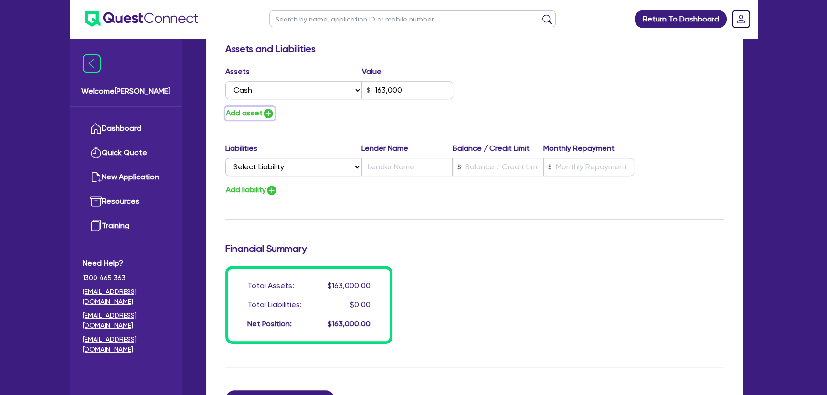
type input "2"
type input "0407 622 848"
type input "163,000"
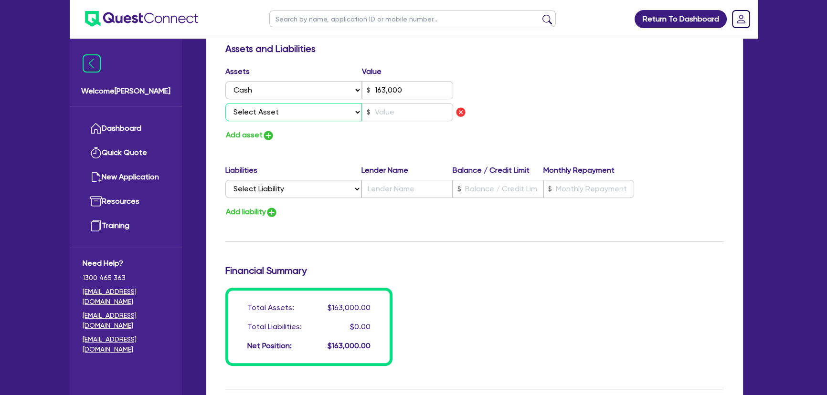
click at [272, 110] on select "Select Asset Cash Property Investment property Vehicle Truck Trailer Equipment …" at bounding box center [293, 112] width 137 height 18
select select "VEHICLE"
click at [225, 103] on select "Select Asset Cash Property Investment property Vehicle Truck Trailer Equipment …" at bounding box center [293, 112] width 137 height 18
type input "2"
type input "0407 622 848"
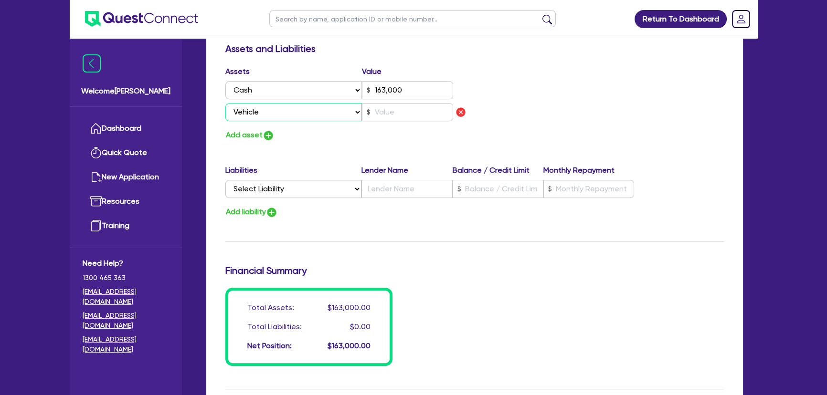
type input "163,000"
click at [383, 109] on input "text" at bounding box center [407, 112] width 91 height 18
type input "2"
type input "0407 622 848"
type input "163,000"
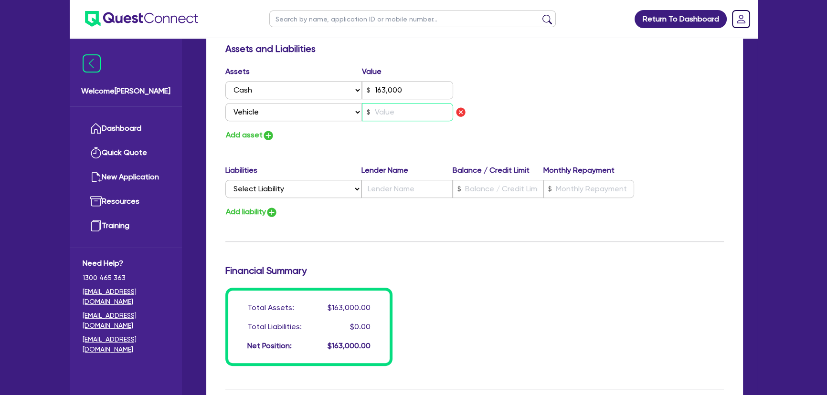
type input "2"
type input "0407 622 848"
type input "163,000"
type input "20"
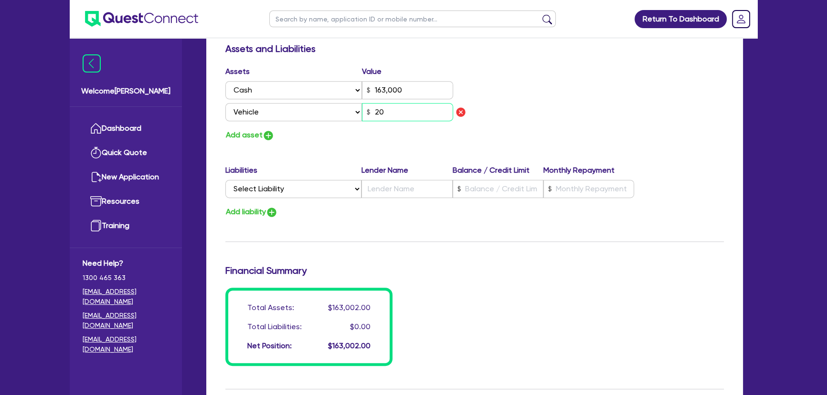
type input "2"
type input "0407 622 848"
type input "163,000"
type input "200"
type input "2"
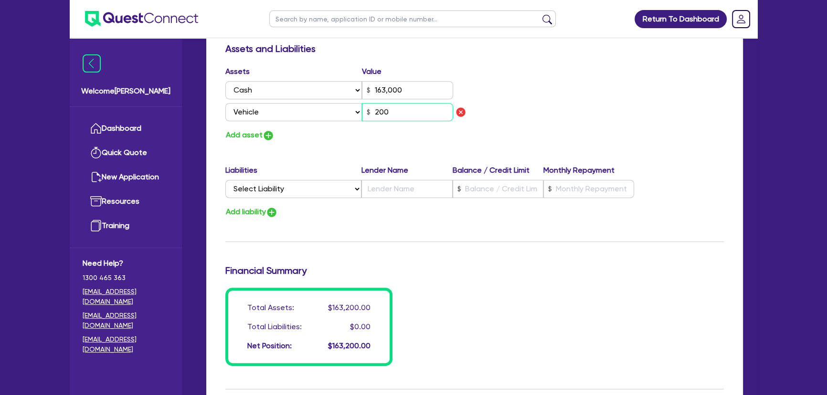
type input "0407 622 848"
type input "163,000"
type input "2,000"
type input "2"
type input "0407 622 848"
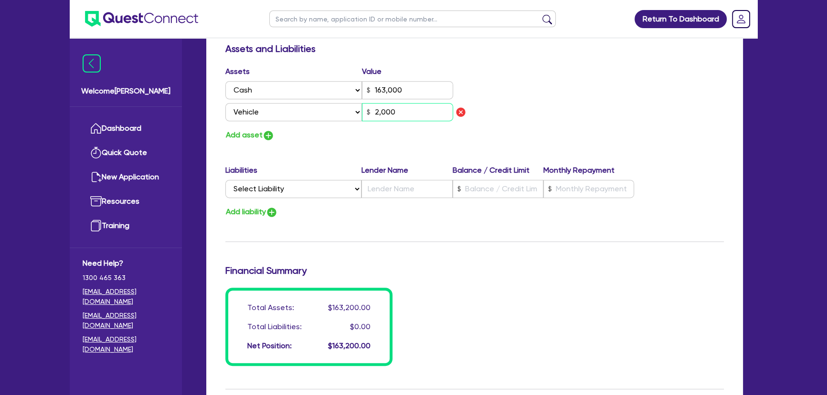
type input "163,000"
type input "20,000"
click at [268, 136] on img "button" at bounding box center [268, 135] width 11 height 11
type input "2"
type input "0407 622 848"
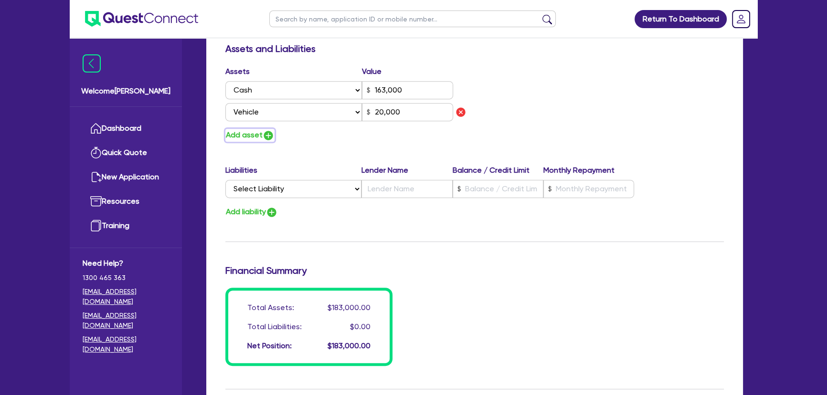
type input "163,000"
type input "20,000"
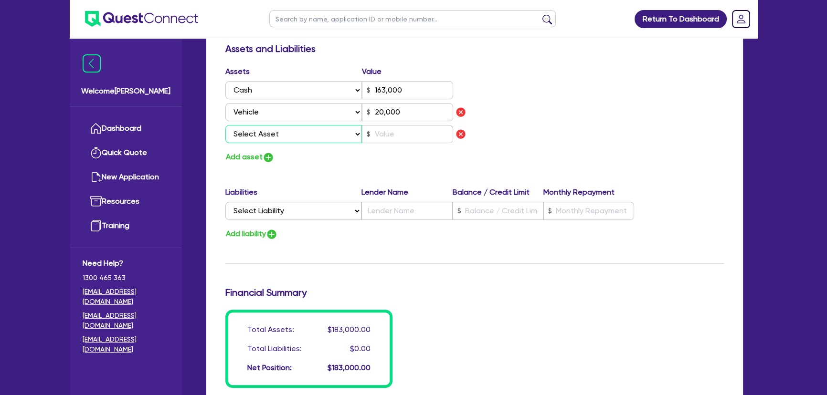
click at [271, 131] on select "Select Asset Cash Property Investment property Vehicle Truck Trailer Equipment …" at bounding box center [293, 134] width 137 height 18
select select "OTHER"
click at [225, 125] on select "Select Asset Cash Property Investment property Vehicle Truck Trailer Equipment …" at bounding box center [293, 134] width 137 height 18
type input "2"
type input "0407 622 848"
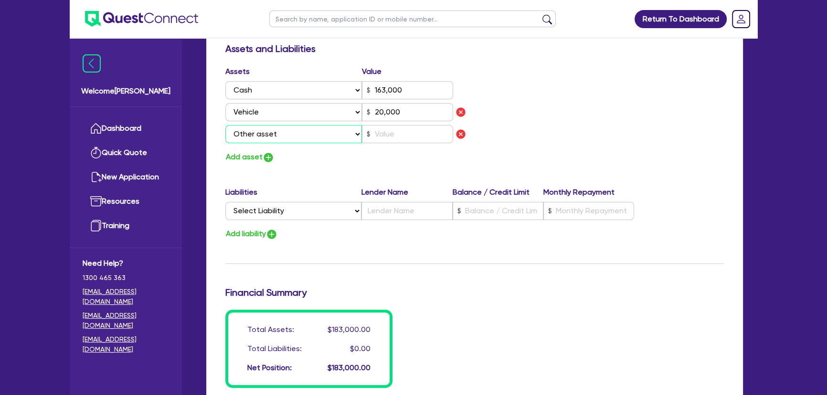
type input "163,000"
type input "20,000"
click at [380, 138] on input "text" at bounding box center [407, 134] width 91 height 18
type input "2"
type input "0407 622 848"
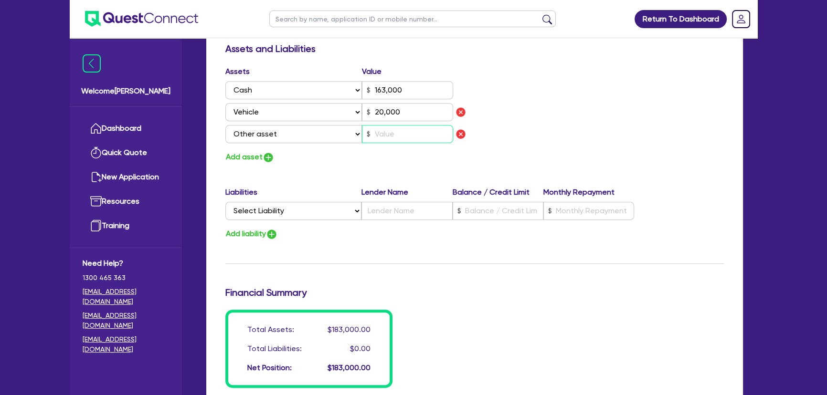
type input "163,000"
type input "20,000"
type input "5"
type input "2"
type input "0407 622 848"
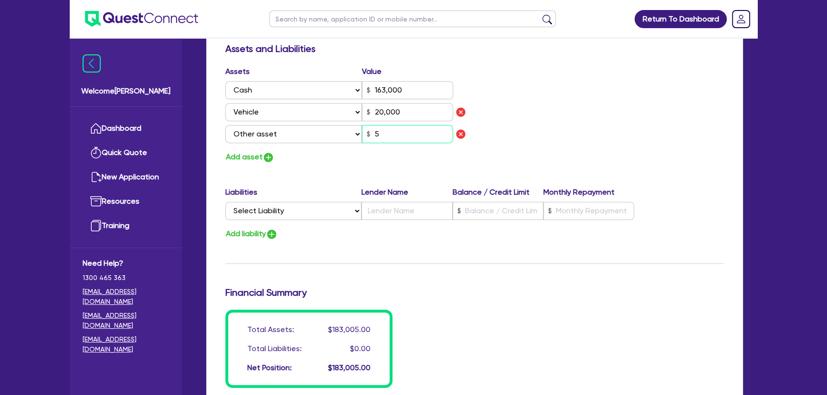
type input "163,000"
type input "20,000"
type input "50"
type input "2"
type input "0407 622 848"
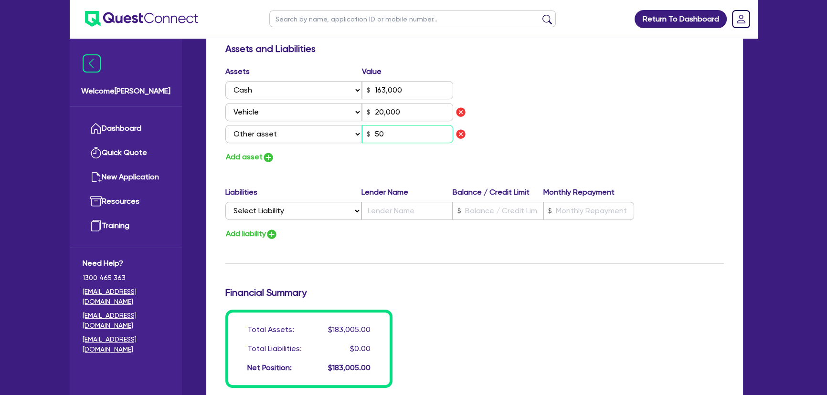
type input "163,000"
type input "20,000"
type input "500"
type input "2"
type input "0407 622 848"
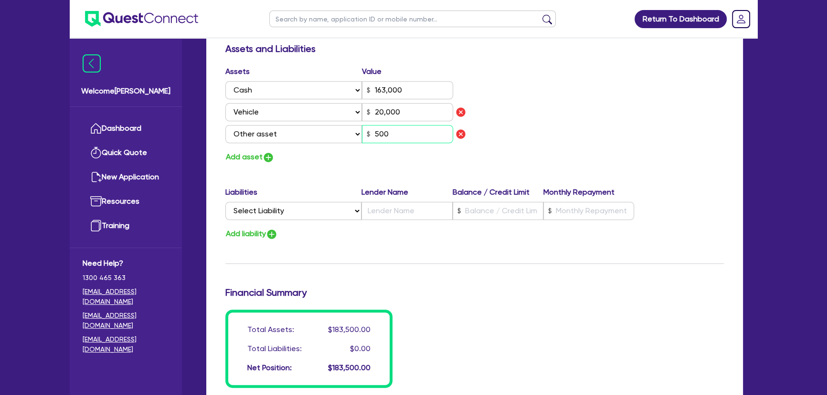
type input "163,000"
type input "20,000"
type input "5,000"
type input "2"
type input "0407 622 848"
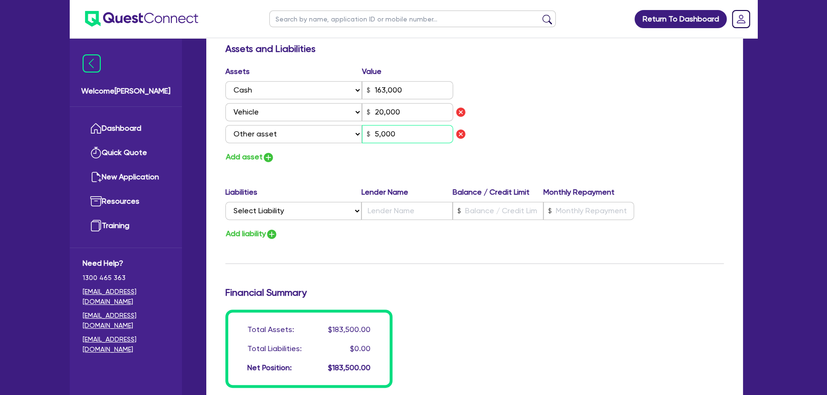
type input "163,000"
type input "20,000"
type input "50,000"
click at [332, 159] on div "Add asset" at bounding box center [346, 157] width 256 height 13
click at [317, 137] on select "Select Asset Cash Property Investment property Vehicle Truck Trailer Equipment …" at bounding box center [293, 134] width 137 height 18
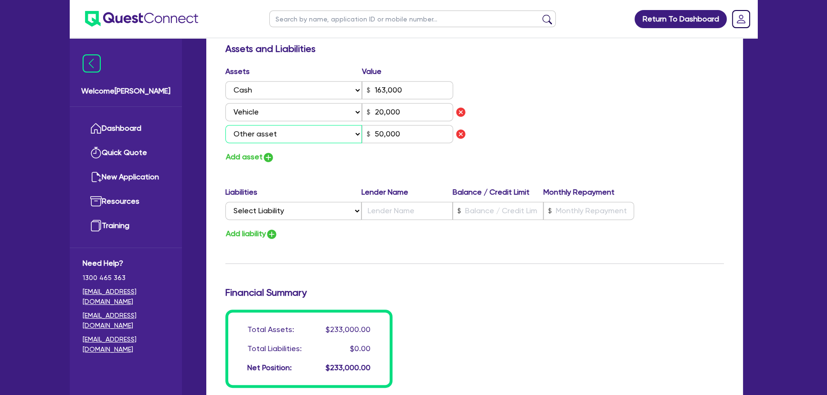
click at [225, 125] on select "Select Asset Cash Property Investment property Vehicle Truck Trailer Equipment …" at bounding box center [293, 134] width 137 height 18
click at [329, 194] on label "Liabilities" at bounding box center [293, 192] width 136 height 11
click at [276, 156] on div "Add asset" at bounding box center [346, 157] width 256 height 13
click at [271, 158] on img "button" at bounding box center [268, 157] width 11 height 11
type input "2"
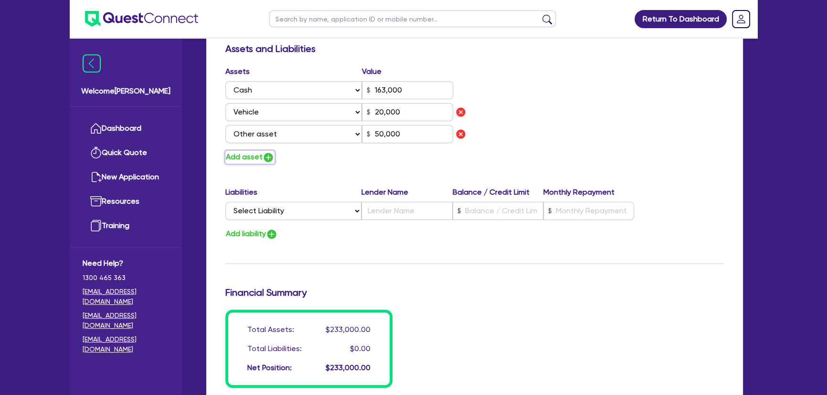
type input "0407 622 848"
type input "163,000"
type input "20,000"
type input "50,000"
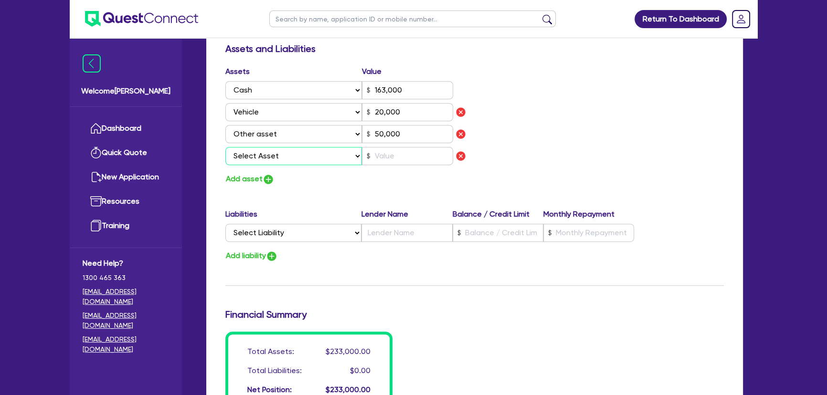
click at [313, 161] on select "Select Asset Cash Property Investment property Vehicle Truck Trailer Equipment …" at bounding box center [293, 156] width 137 height 18
click at [404, 191] on div "Update residential status for Director #1 Boarding is only acceptable when the …" at bounding box center [474, 24] width 498 height 772
click at [328, 158] on select "Select Asset Cash Property Investment property Vehicle Truck Trailer Equipment …" at bounding box center [293, 156] width 137 height 18
click at [402, 201] on div "Update residential status for Director #1 Boarding is only acceptable when the …" at bounding box center [474, 24] width 498 height 772
click at [364, 158] on input "text" at bounding box center [407, 156] width 91 height 18
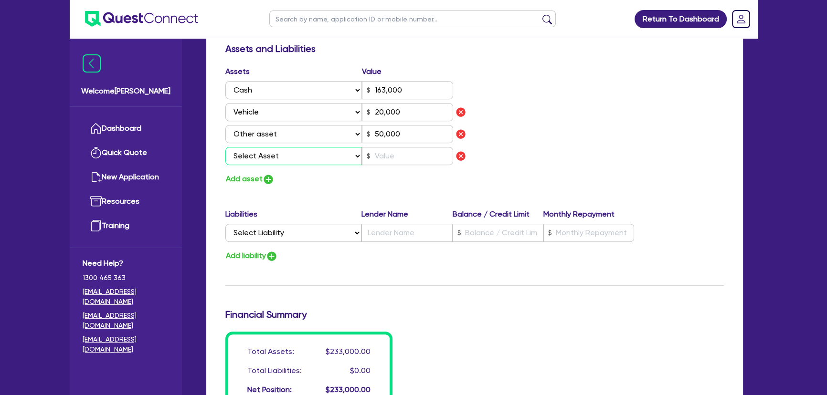
click at [290, 162] on select "Select Asset Cash Property Investment property Vehicle Truck Trailer Equipment …" at bounding box center [293, 156] width 137 height 18
select select "HOUSEHOLD_PERSONAL"
click at [225, 147] on select "Select Asset Cash Property Investment property Vehicle Truck Trailer Equipment …" at bounding box center [293, 156] width 137 height 18
type input "2"
type input "0407 622 848"
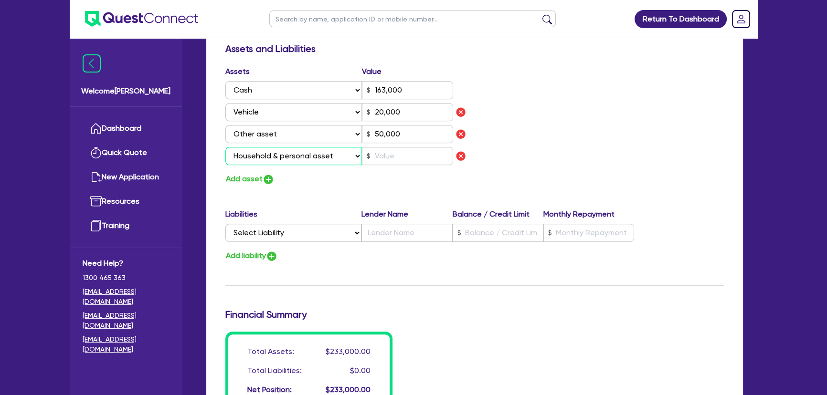
type input "163,000"
type input "20,000"
type input "50,000"
click at [377, 158] on input "text" at bounding box center [407, 156] width 91 height 18
type input "2"
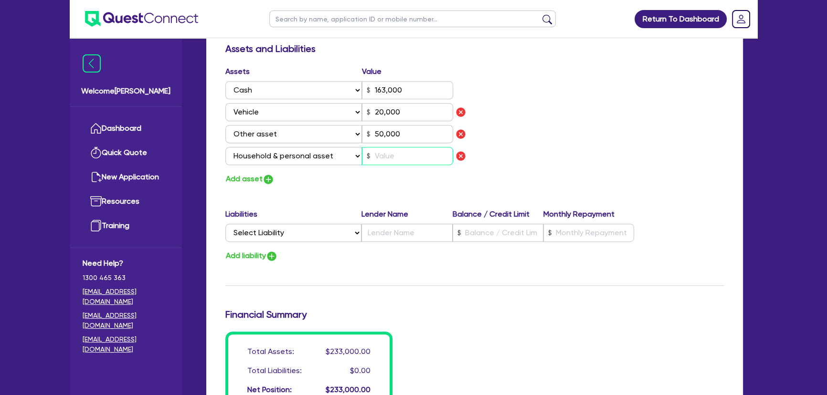
type input "0407 622 848"
type input "163,000"
type input "20,000"
type input "50,000"
type input "3"
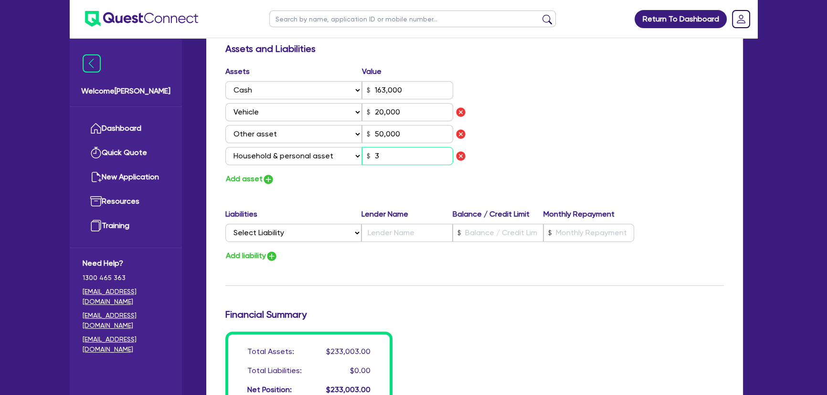
type input "2"
type input "0407 622 848"
type input "163,000"
type input "20,000"
type input "50,000"
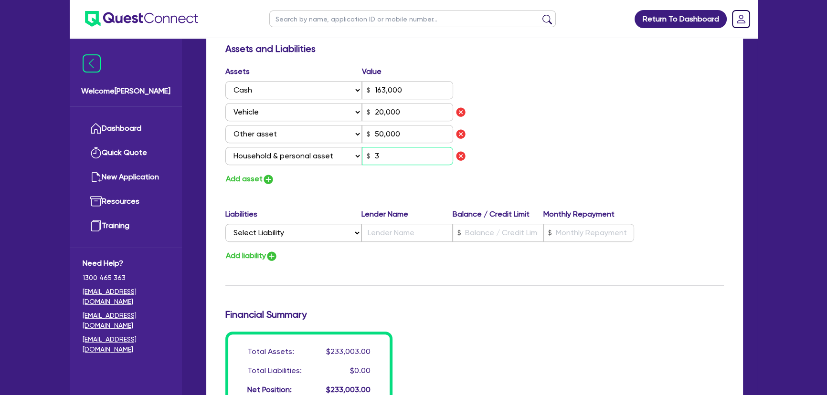
type input "30"
type input "2"
type input "0407 622 848"
type input "163,000"
type input "20,000"
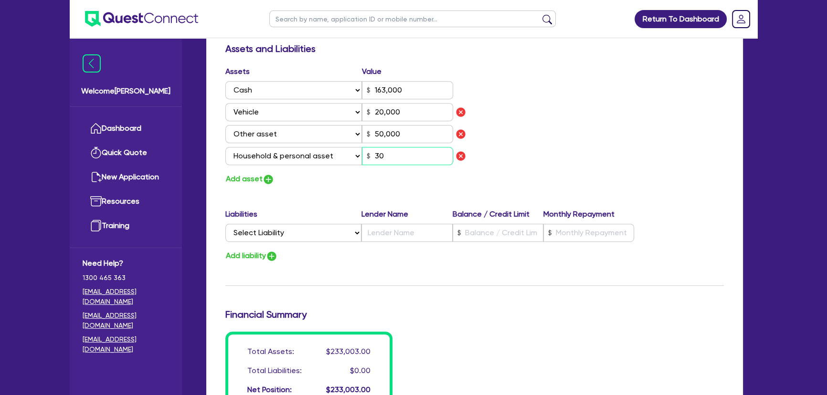
type input "50,000"
type input "300"
type input "2"
type input "0407 622 848"
type input "163,000"
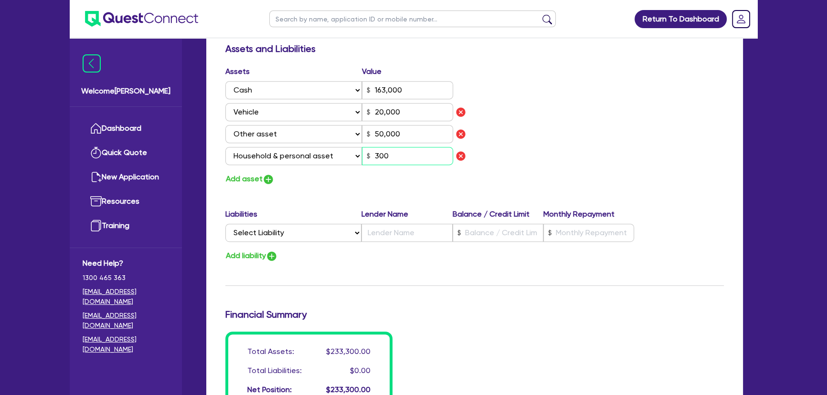
type input "20,000"
type input "50,000"
type input "3,000"
type input "2"
type input "0407 622 848"
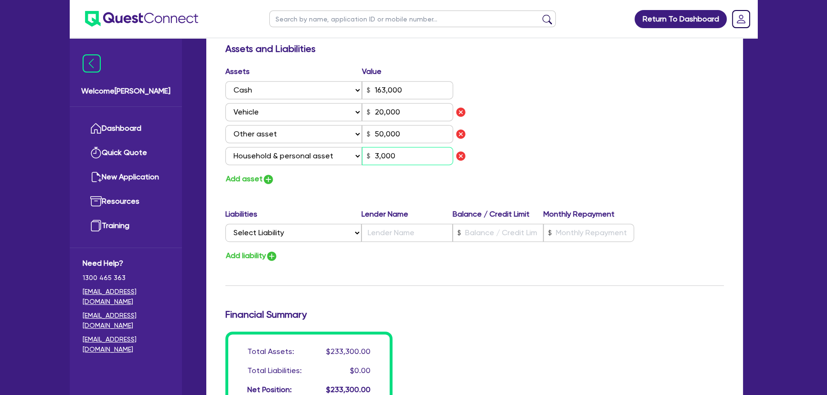
type input "163,000"
type input "20,000"
type input "50,000"
type input "30,000"
click at [337, 178] on div "Add asset" at bounding box center [346, 179] width 256 height 13
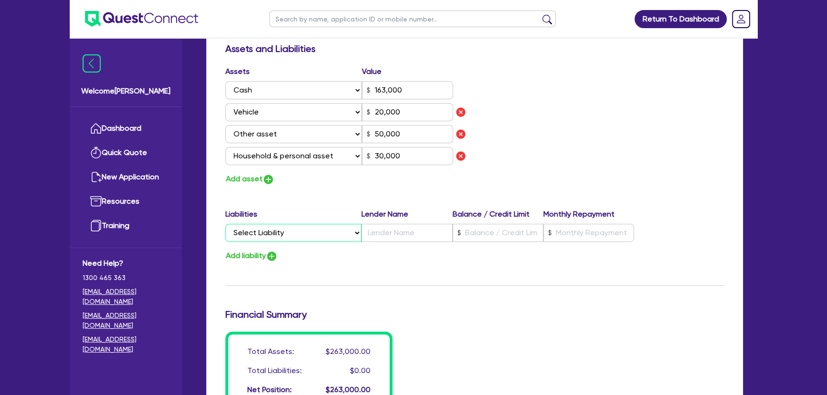
click at [279, 231] on select "Select Liability Credit card Mortgage Investment property loan Vehicle loan Tru…" at bounding box center [293, 233] width 136 height 18
select select "VEHICLE_LOAN"
click at [225, 224] on select "Select Liability Credit card Mortgage Investment property loan Vehicle loan Tru…" at bounding box center [293, 233] width 136 height 18
type input "2"
type input "0407 622 848"
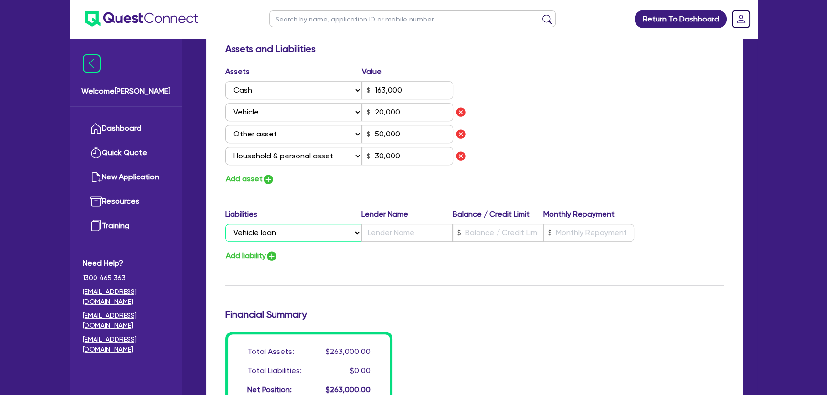
type input "163,000"
type input "20,000"
type input "50,000"
type input "30,000"
click at [374, 230] on input "text" at bounding box center [406, 233] width 91 height 18
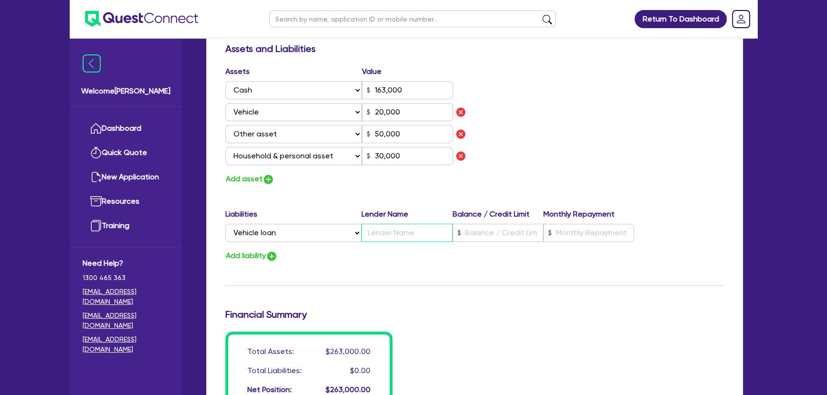
type input "2"
type input "0407 622 848"
type input "163,000"
type input "P"
type input "20,000"
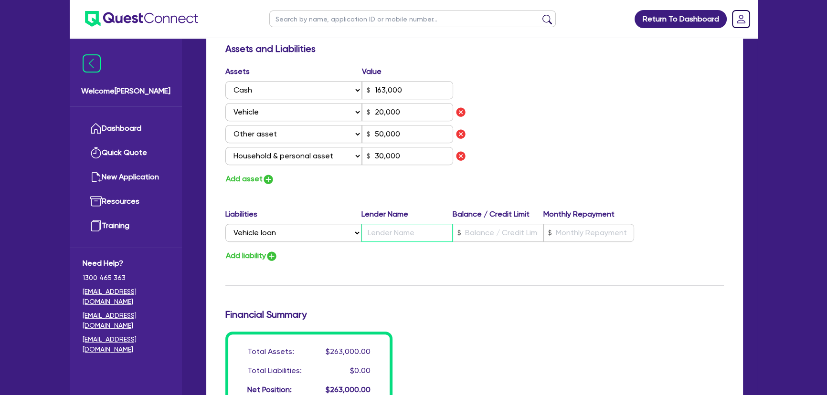
type input "50,000"
type input "30,000"
type input "2"
type input "0407 622 848"
type input "163,000"
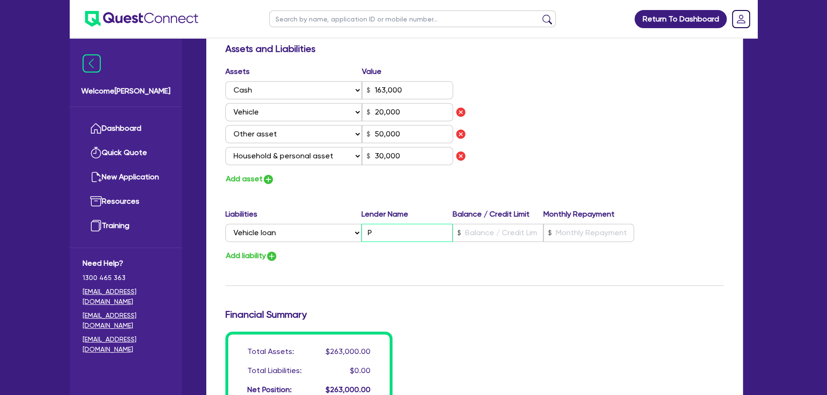
type input "Pl"
type input "20,000"
type input "50,000"
click at [468, 228] on input "text" at bounding box center [498, 233] width 91 height 18
click at [473, 229] on input "text" at bounding box center [498, 233] width 91 height 18
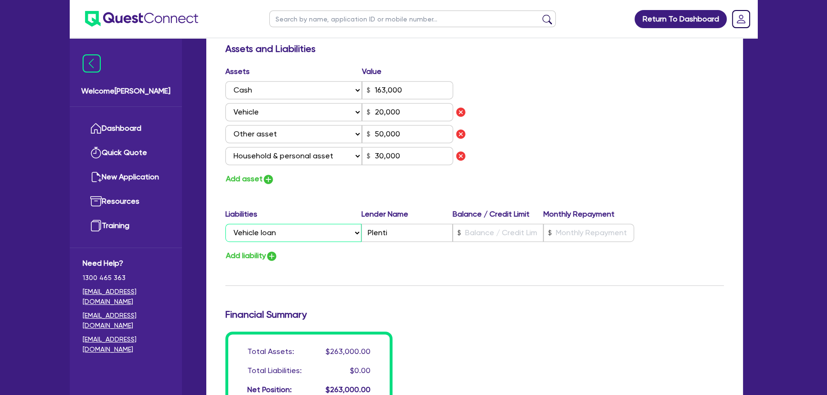
click at [346, 231] on select "Select Liability Credit card Mortgage Investment property loan Vehicle loan Tru…" at bounding box center [293, 233] width 136 height 18
click at [225, 224] on select "Select Liability Credit card Mortgage Investment property loan Vehicle loan Tru…" at bounding box center [293, 233] width 136 height 18
click at [398, 234] on input "Plenti" at bounding box center [406, 233] width 91 height 18
click at [518, 232] on input "text" at bounding box center [498, 233] width 91 height 18
click at [328, 234] on select "Select Liability Credit card Mortgage Investment property loan Vehicle loan Tru…" at bounding box center [293, 233] width 136 height 18
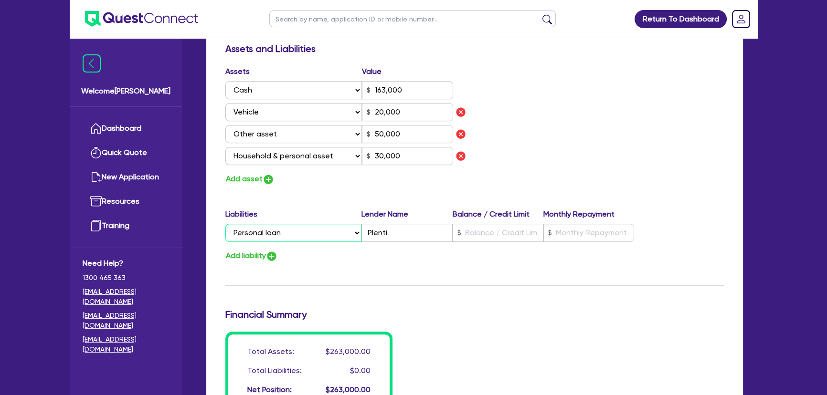
click at [225, 224] on select "Select Liability Credit card Mortgage Investment property loan Vehicle loan Tru…" at bounding box center [293, 233] width 136 height 18
click at [291, 238] on select "Select Liability Credit card Mortgage Investment property loan Vehicle loan Tru…" at bounding box center [293, 233] width 136 height 18
click at [225, 224] on select "Select Liability Credit card Mortgage Investment property loan Vehicle loan Tru…" at bounding box center [293, 233] width 136 height 18
click at [477, 234] on input "text" at bounding box center [498, 233] width 91 height 18
click at [561, 239] on input "text" at bounding box center [588, 233] width 91 height 18
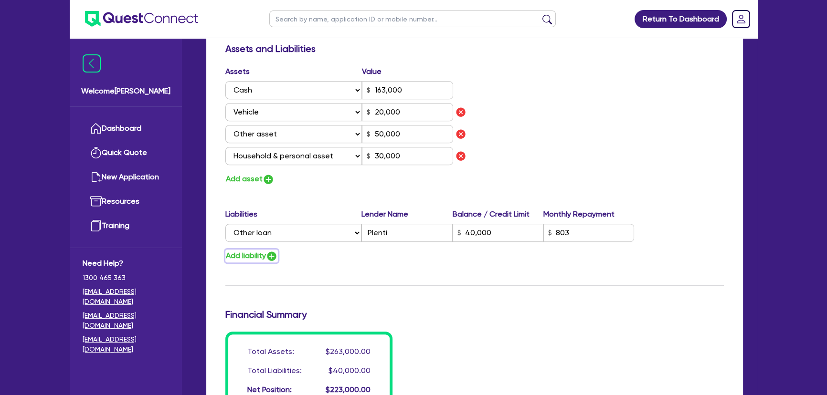
click at [275, 258] on img "button" at bounding box center [271, 256] width 11 height 11
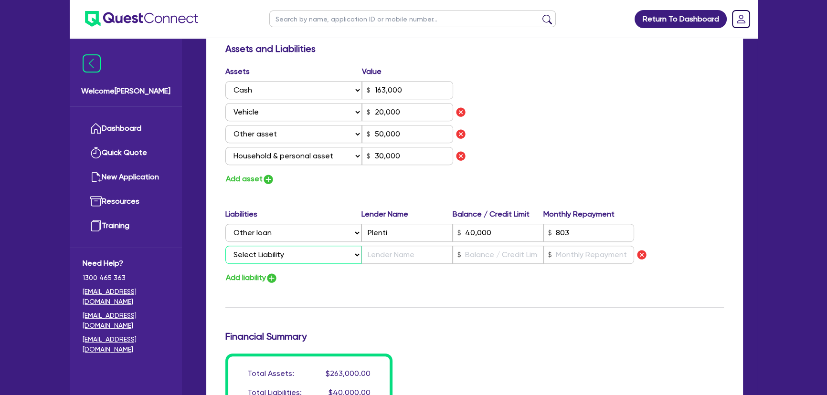
click at [276, 256] on select "Select Liability Credit card Mortgage Investment property loan Vehicle loan Tru…" at bounding box center [293, 255] width 136 height 18
click at [225, 246] on select "Select Liability Credit card Mortgage Investment property loan Vehicle loan Tru…" at bounding box center [293, 255] width 136 height 18
click at [397, 234] on input "Plenti" at bounding box center [406, 233] width 91 height 18
click at [395, 255] on input "text" at bounding box center [406, 255] width 91 height 18
click at [389, 259] on input "text" at bounding box center [406, 255] width 91 height 18
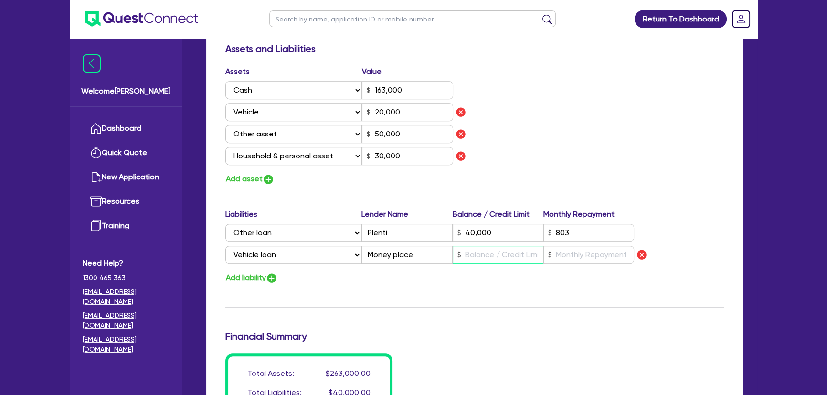
click at [483, 254] on input "text" at bounding box center [498, 255] width 91 height 18
click at [564, 251] on input "text" at bounding box center [588, 255] width 91 height 18
click at [583, 137] on div "Assets Value Select Asset Cash Property Investment property Vehicle Truck Trail…" at bounding box center [474, 126] width 513 height 120
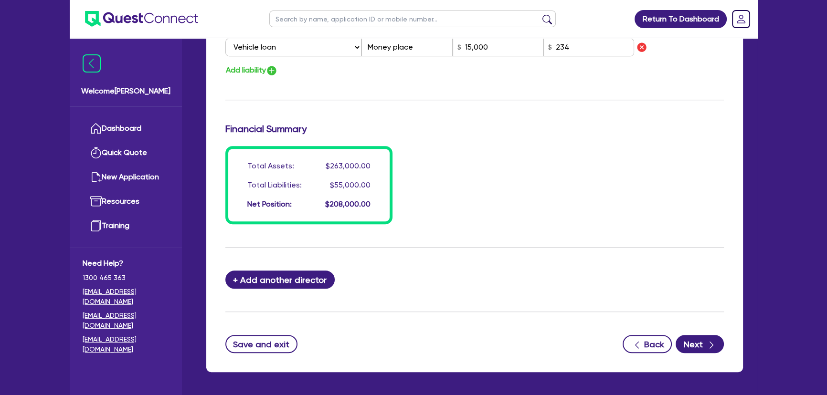
scroll to position [781, 0]
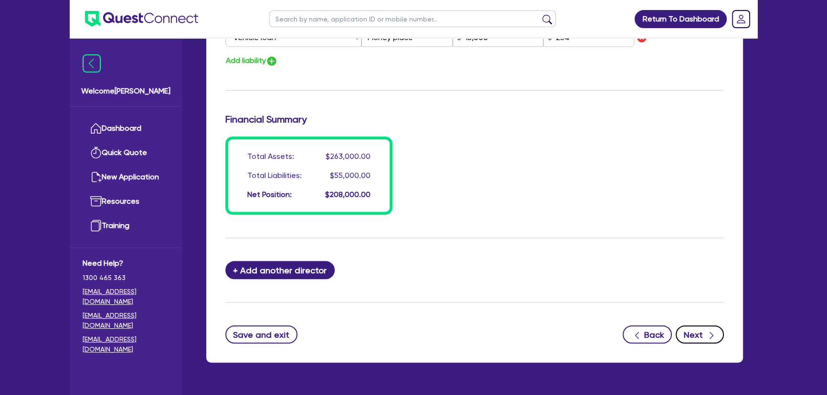
click at [692, 327] on button "Next" at bounding box center [700, 335] width 48 height 18
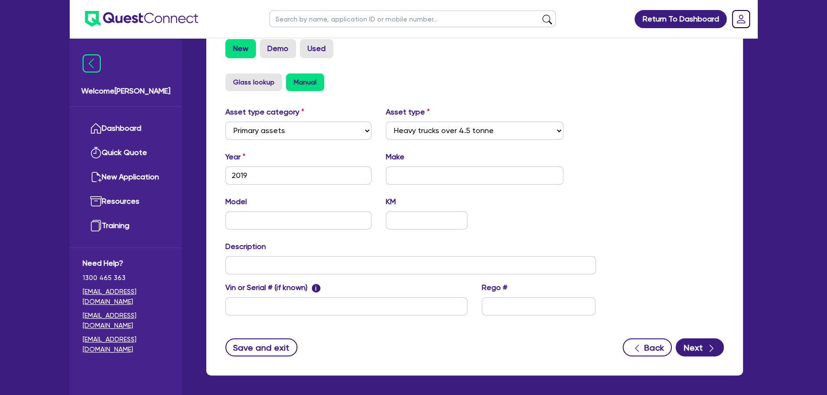
scroll to position [339, 0]
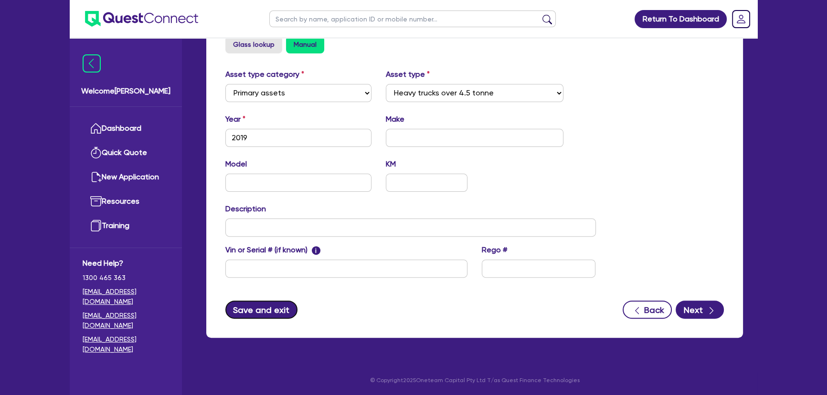
click at [278, 310] on button "Save and exit" at bounding box center [261, 310] width 72 height 18
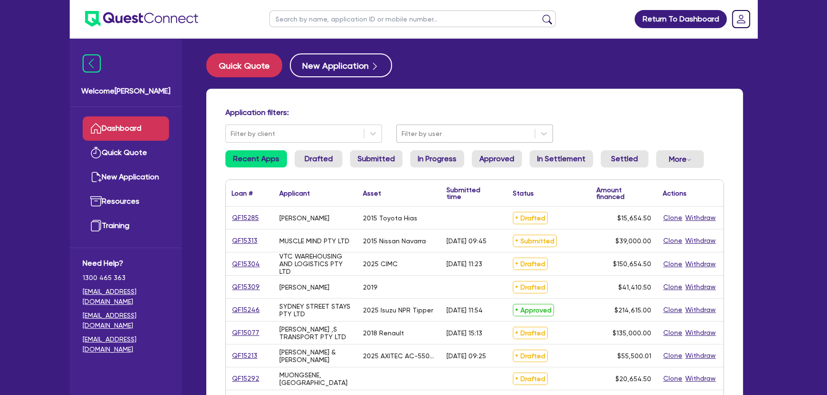
click at [444, 133] on div at bounding box center [466, 134] width 128 height 12
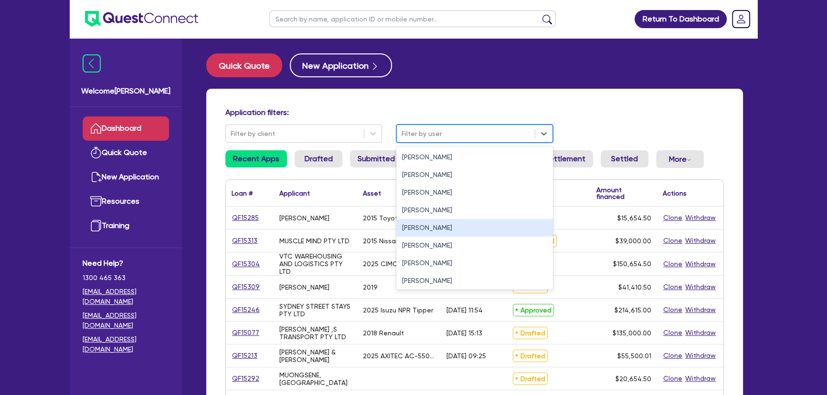
click at [440, 227] on div "[PERSON_NAME]" at bounding box center [474, 228] width 157 height 18
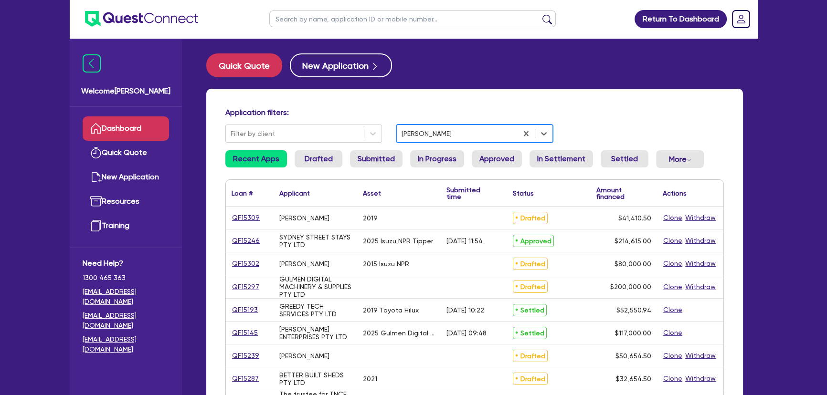
click at [321, 17] on input "text" at bounding box center [412, 19] width 286 height 17
click at [540, 14] on button "submit" at bounding box center [547, 20] width 15 height 13
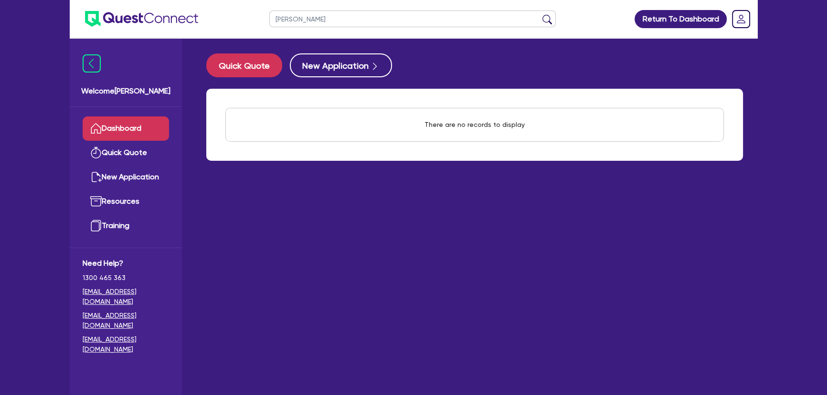
click at [540, 14] on button "submit" at bounding box center [547, 20] width 15 height 13
click at [297, 27] on ul "[PERSON_NAME]" at bounding box center [413, 19] width 306 height 38
click at [297, 21] on input "[PERSON_NAME]" at bounding box center [412, 19] width 286 height 17
click at [296, 21] on input "[PERSON_NAME]" at bounding box center [412, 19] width 286 height 17
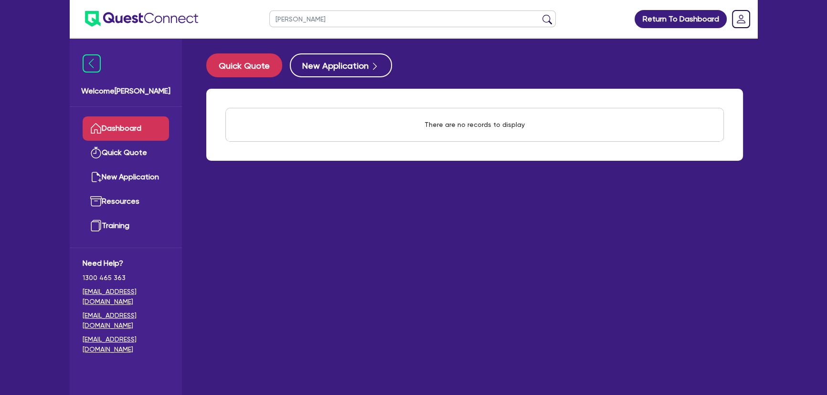
paste input "69 687 663 896"
drag, startPoint x: 378, startPoint y: 18, endPoint x: 256, endPoint y: 31, distance: 122.9
click at [256, 31] on header "69 687 663 896pelda Return To Dashboard Edit Profile Logout" at bounding box center [414, 19] width 688 height 38
click at [352, 19] on input "text" at bounding box center [412, 19] width 286 height 17
paste input "BETTER BUILT SHEDS PTY LTD"
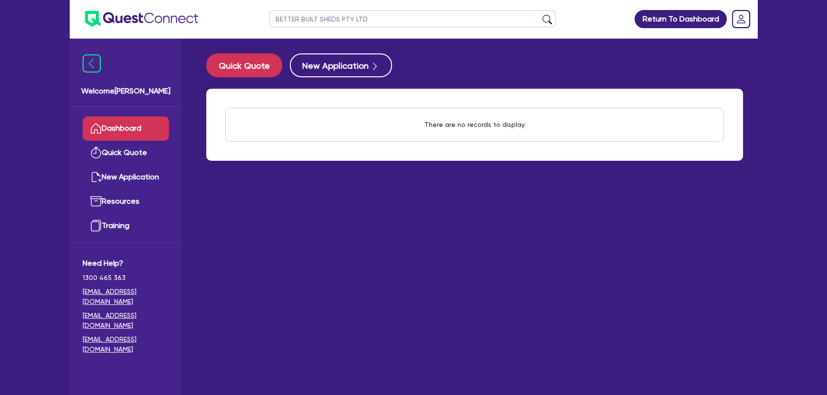
click at [540, 14] on button "submit" at bounding box center [547, 20] width 15 height 13
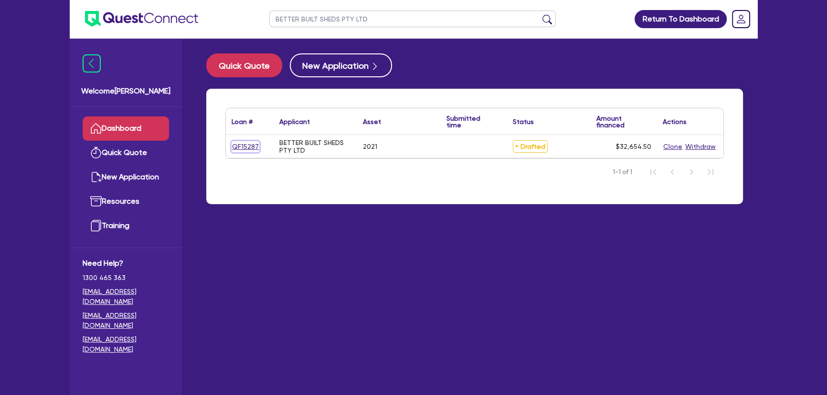
click at [237, 144] on link "QF15287" at bounding box center [246, 146] width 28 height 11
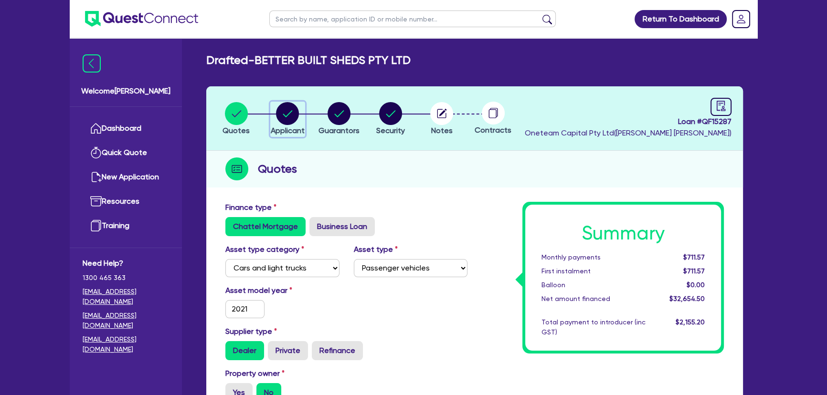
click at [296, 114] on circle "button" at bounding box center [287, 113] width 23 height 23
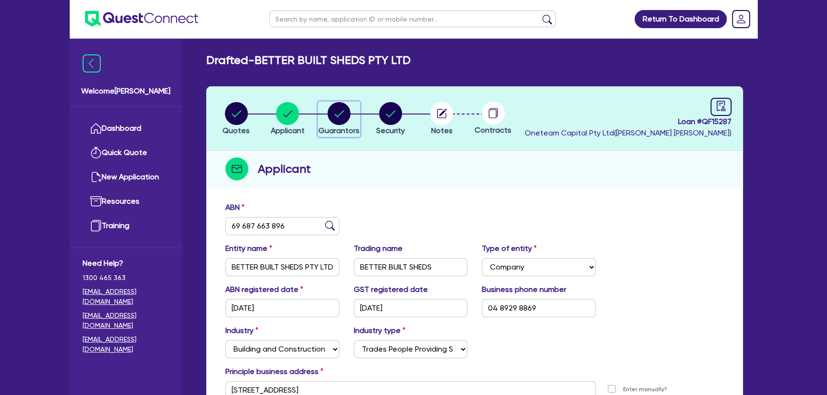
click at [332, 116] on circle "button" at bounding box center [339, 113] width 23 height 23
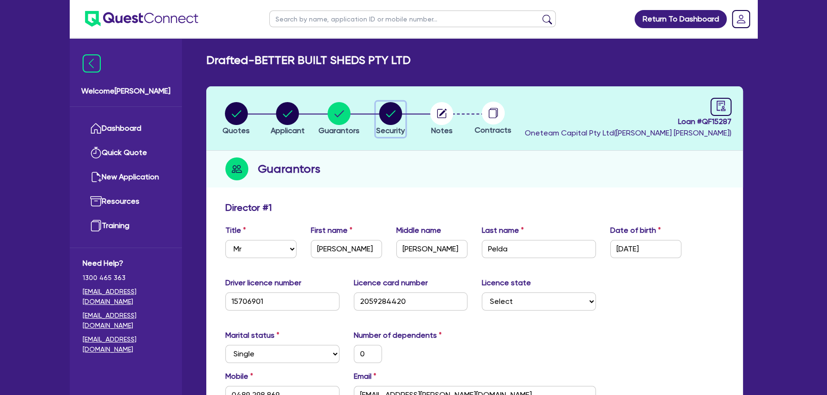
click at [387, 120] on circle "button" at bounding box center [390, 113] width 23 height 23
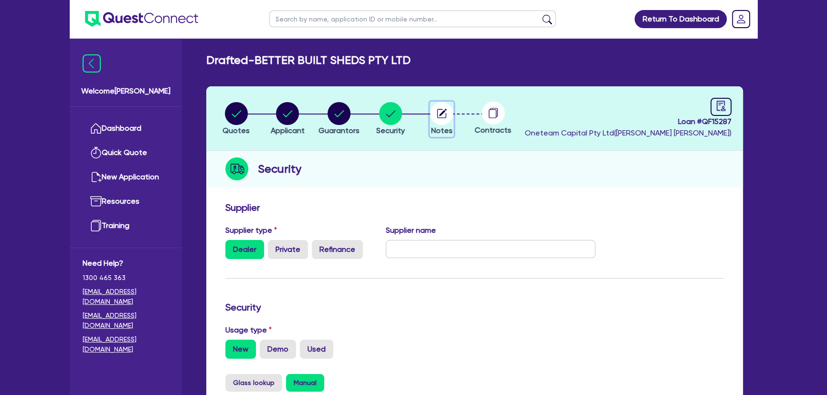
click at [432, 113] on circle "button" at bounding box center [441, 113] width 23 height 23
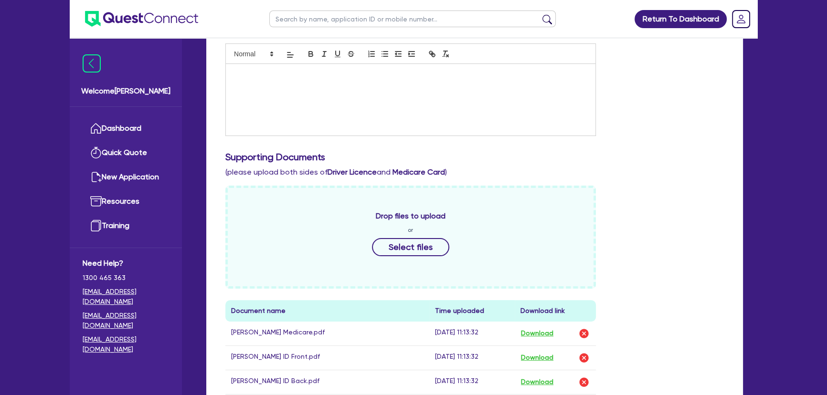
scroll to position [477, 0]
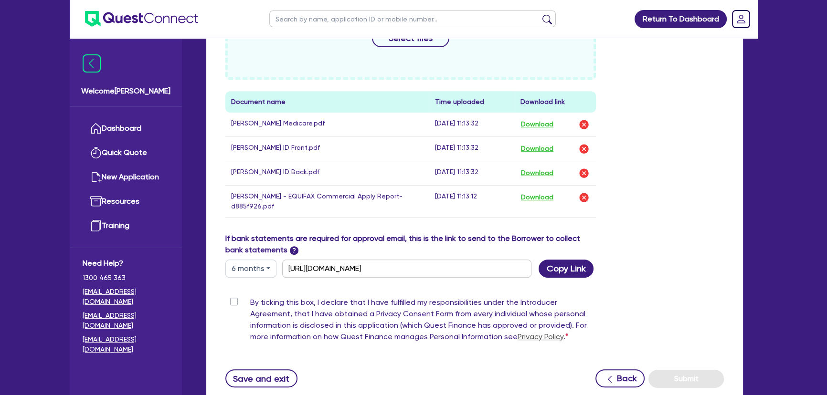
click at [250, 305] on label "By ticking this box, I declare that I have fulfilled my responsibilities under …" at bounding box center [423, 322] width 346 height 50
click at [230, 305] on input "By ticking this box, I declare that I have fulfilled my responsibilities under …" at bounding box center [229, 301] width 8 height 9
click at [359, 218] on div "Drop files to upload or Select files Document name Time uploaded Download link …" at bounding box center [410, 101] width 385 height 249
click at [545, 200] on button "Download" at bounding box center [536, 197] width 33 height 12
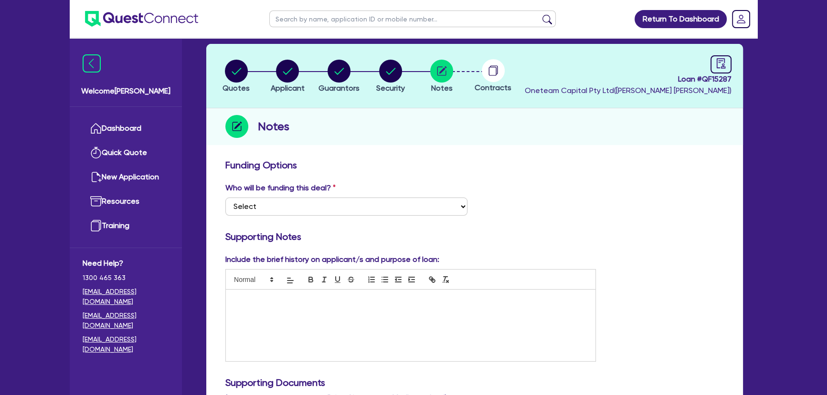
scroll to position [0, 0]
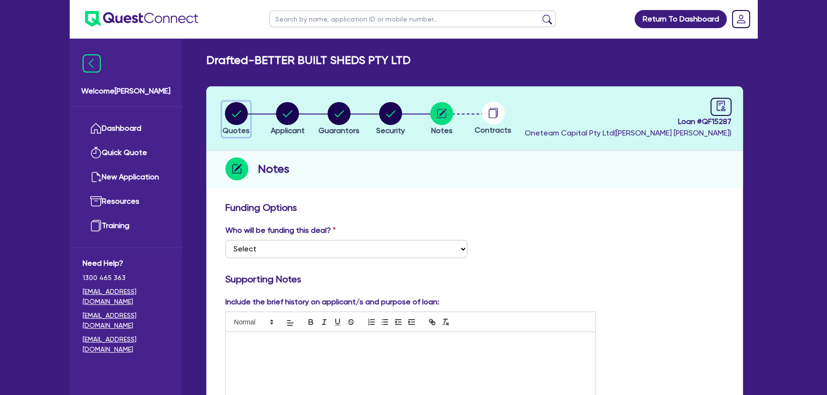
click at [244, 106] on circle "button" at bounding box center [236, 113] width 23 height 23
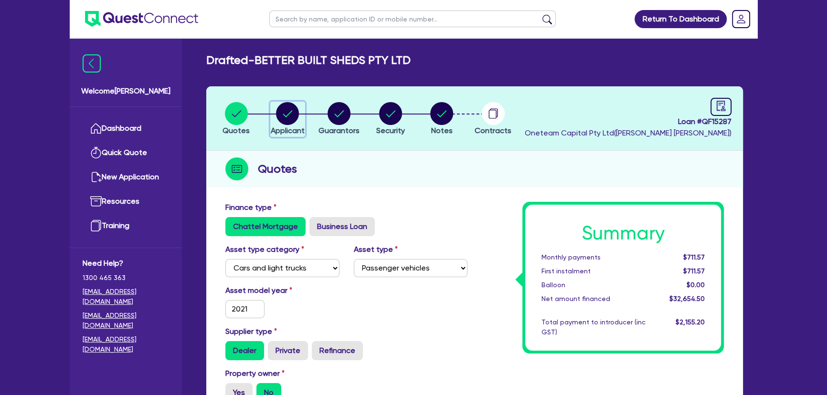
click at [289, 114] on circle "button" at bounding box center [287, 113] width 23 height 23
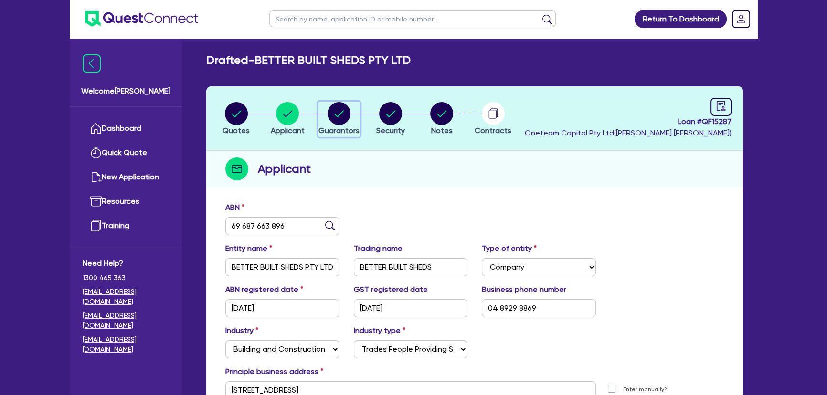
click at [334, 105] on circle "button" at bounding box center [339, 113] width 23 height 23
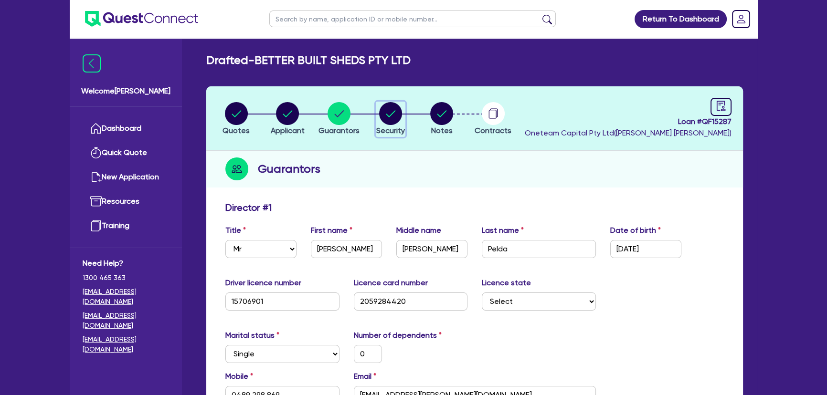
click at [384, 133] on span "Security" at bounding box center [390, 130] width 29 height 9
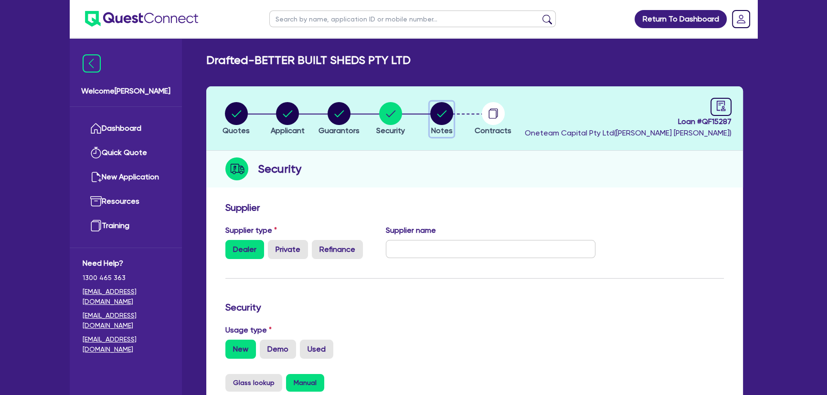
click at [444, 120] on circle "button" at bounding box center [441, 113] width 23 height 23
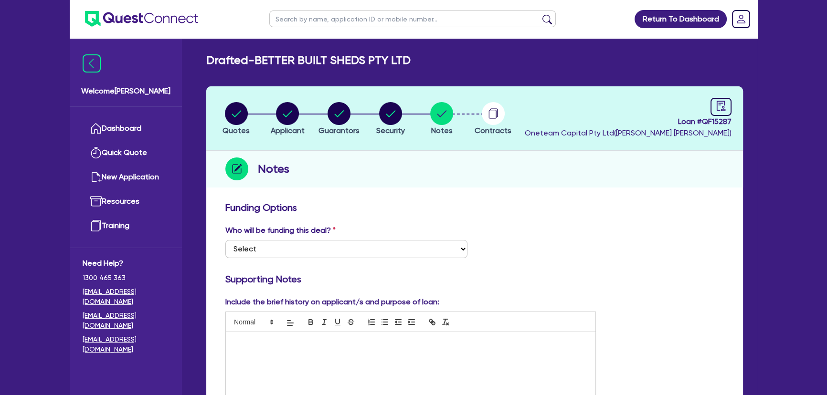
click at [180, 21] on img at bounding box center [141, 19] width 113 height 16
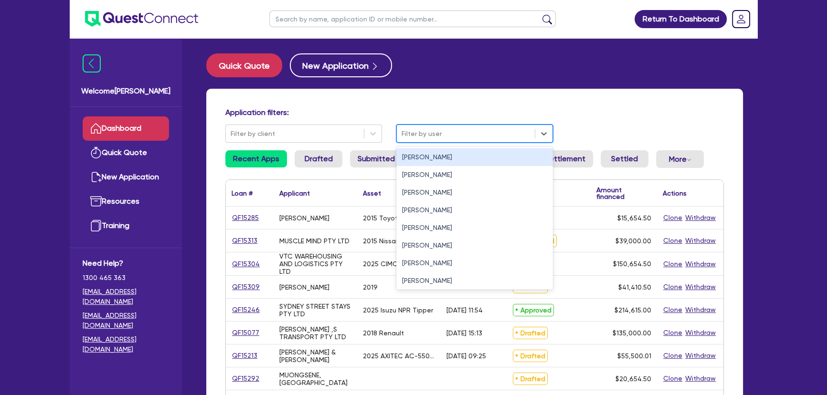
click at [459, 134] on div at bounding box center [466, 134] width 128 height 12
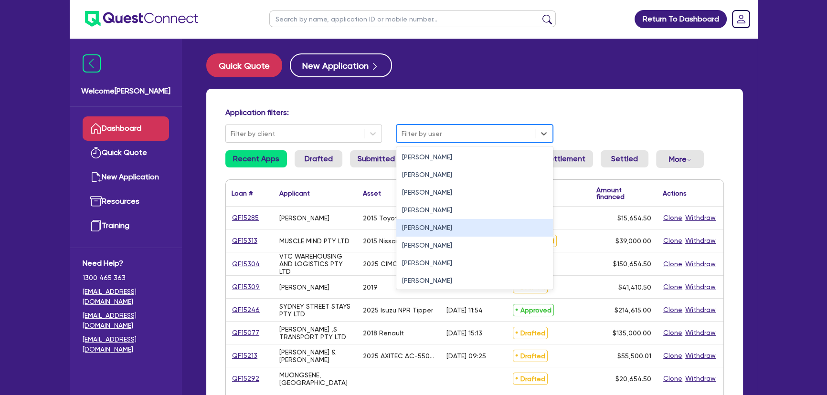
click at [424, 229] on div "[PERSON_NAME]" at bounding box center [474, 228] width 157 height 18
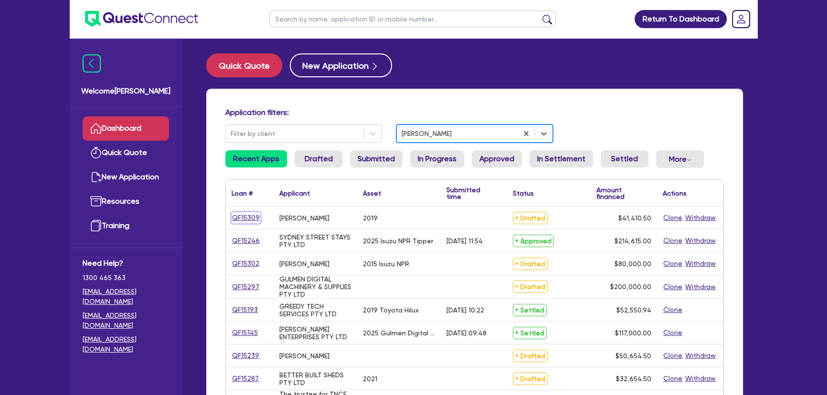
click at [236, 212] on link "QF15309" at bounding box center [246, 217] width 29 height 11
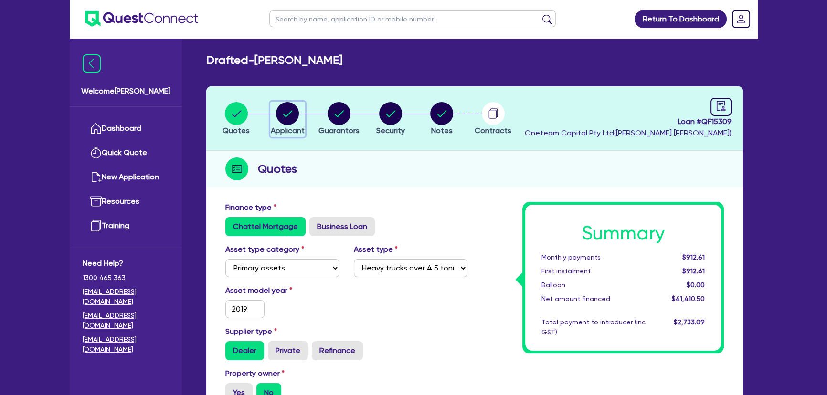
click at [288, 114] on icon "button" at bounding box center [288, 113] width 10 height 7
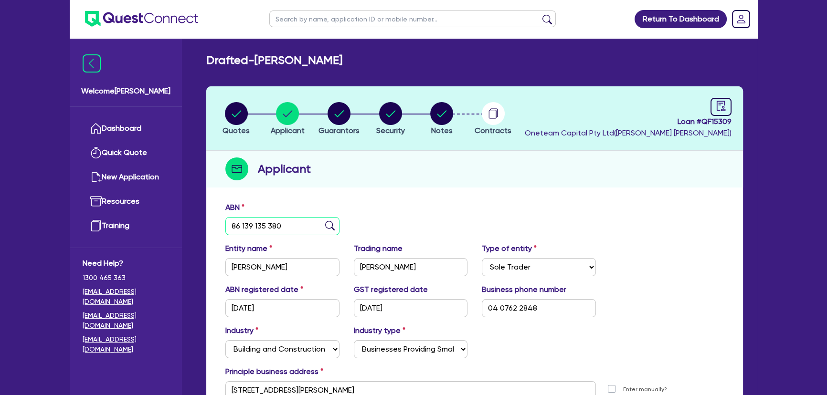
drag, startPoint x: 297, startPoint y: 226, endPoint x: 213, endPoint y: 223, distance: 84.1
click at [213, 223] on div "ABN 86 139 135 380 Entity name [PERSON_NAME] Trading name [GEOGRAPHIC_DATA][PER…" at bounding box center [474, 322] width 537 height 251
click at [138, 23] on img at bounding box center [141, 19] width 113 height 16
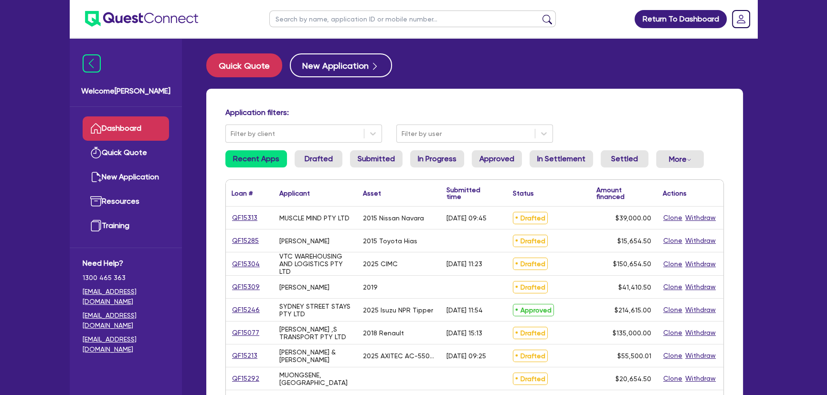
drag, startPoint x: 0, startPoint y: 0, endPoint x: 358, endPoint y: 12, distance: 358.3
click at [358, 12] on input "text" at bounding box center [412, 19] width 286 height 17
type input "Marchese"
click at [540, 14] on button "submit" at bounding box center [547, 20] width 15 height 13
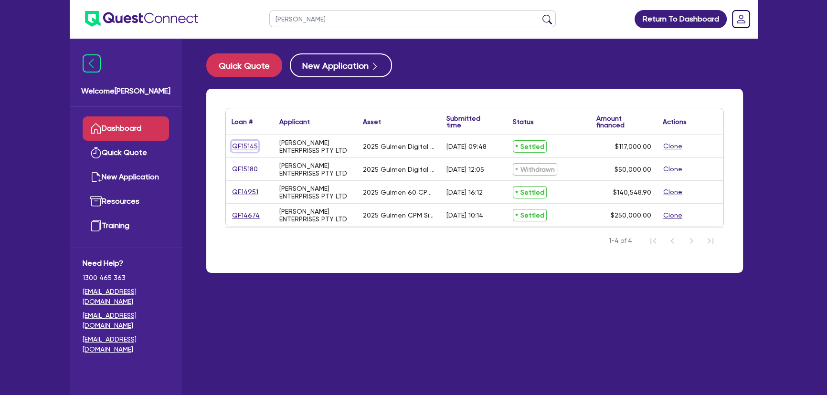
click at [245, 145] on link "QF15145" at bounding box center [245, 146] width 27 height 11
select select "SECONDARY_ASSETS"
select select "PRINTING_AND_PACKAGING_EQUIPMENT"
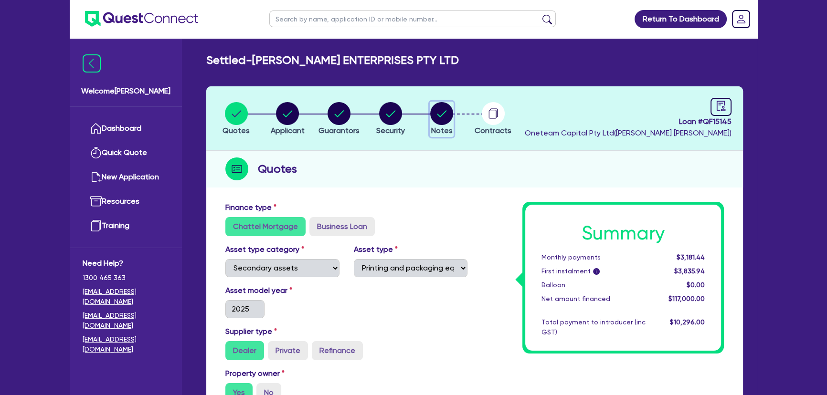
click at [448, 120] on circle "button" at bounding box center [441, 113] width 23 height 23
select select "Quest Finance - Own Book"
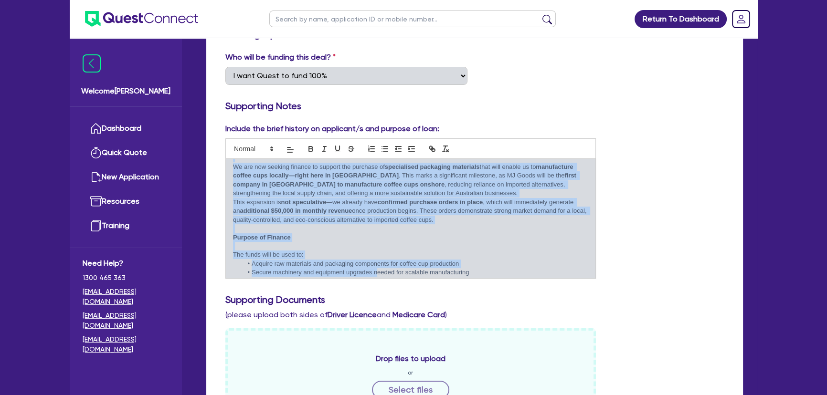
scroll to position [128, 0]
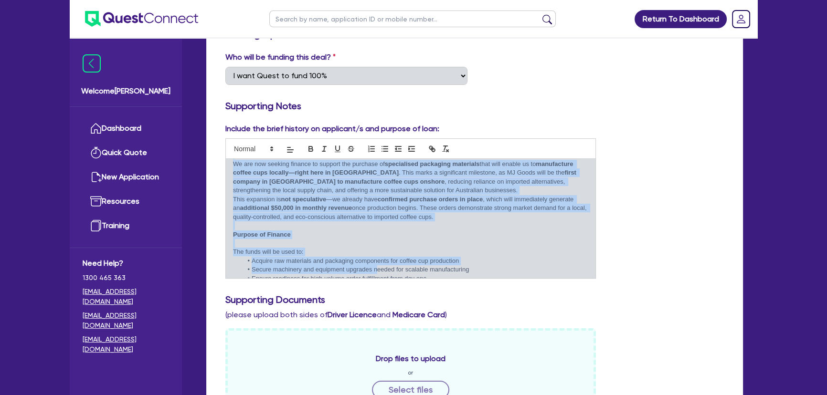
drag, startPoint x: 232, startPoint y: 186, endPoint x: 473, endPoint y: 217, distance: 243.1
click at [473, 217] on div "MJ Goods – Finance Application Business Overview MJ Goods is a proudly family-o…" at bounding box center [411, 218] width 370 height 119
copy div "Business Overview MJ Goods is a proudly family-owned and operated business loca…"
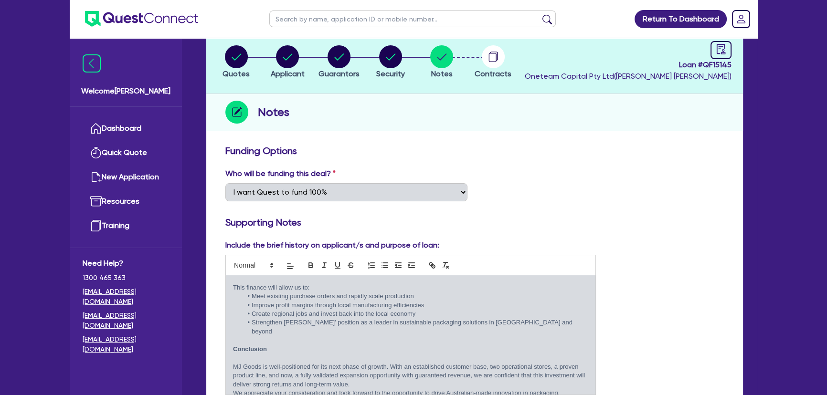
scroll to position [0, 0]
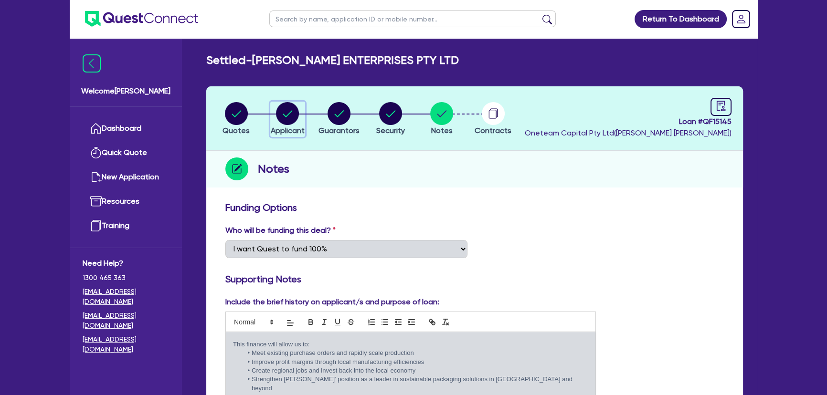
click at [282, 106] on circle "button" at bounding box center [287, 113] width 23 height 23
select select "COMPANY"
select select "MANUFACTURING"
select select "PULP_AND_PAPER"
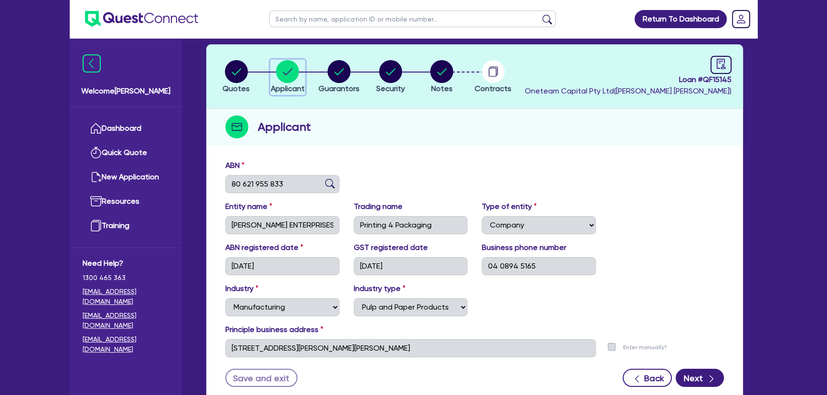
scroll to position [110, 0]
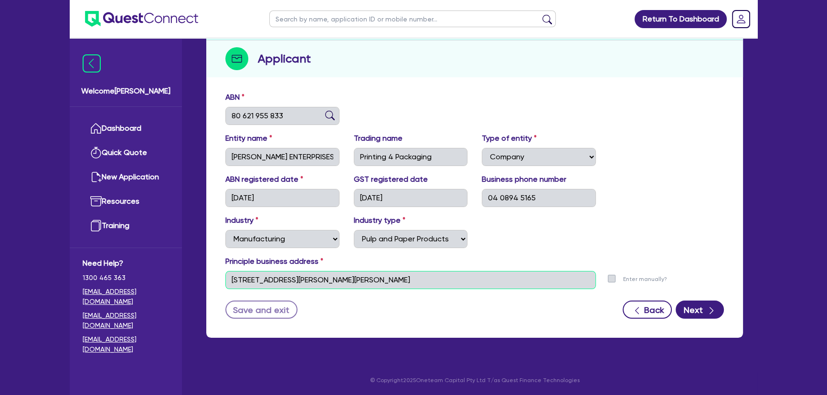
drag, startPoint x: 325, startPoint y: 279, endPoint x: 207, endPoint y: 265, distance: 118.3
click at [207, 265] on div "ABN 80 621 955 833 Entity name MARCHESE ENTERPRISES PTY LTD Trading name Printi…" at bounding box center [474, 212] width 537 height 251
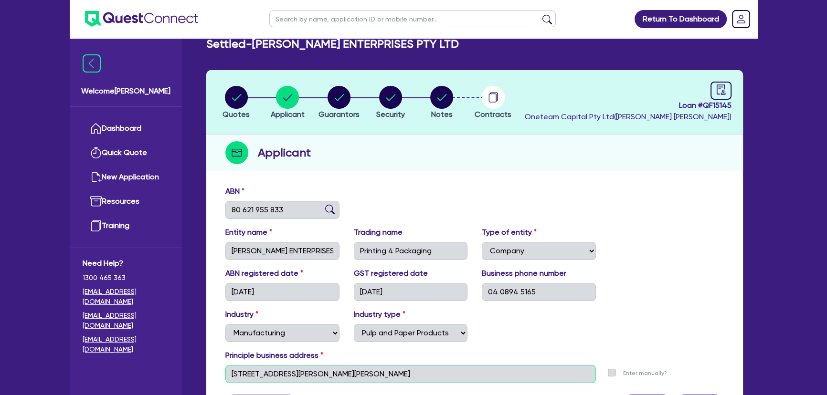
scroll to position [0, 0]
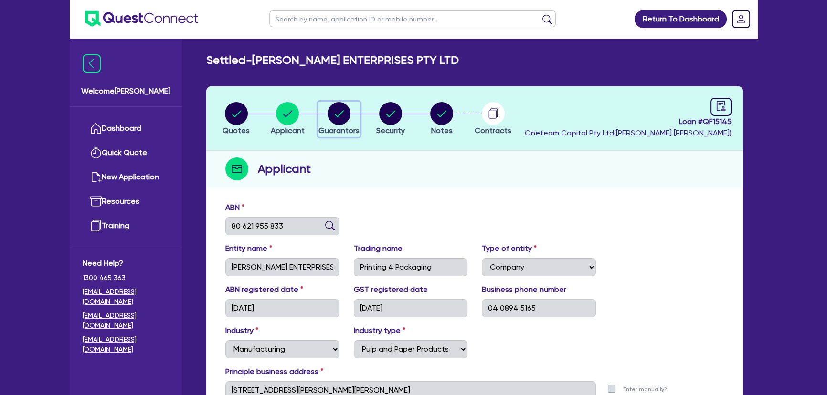
click at [334, 124] on button "Guarantors" at bounding box center [339, 119] width 42 height 35
select select "MR"
select select "WA"
select select "MARRIED"
select select "PROPERTY"
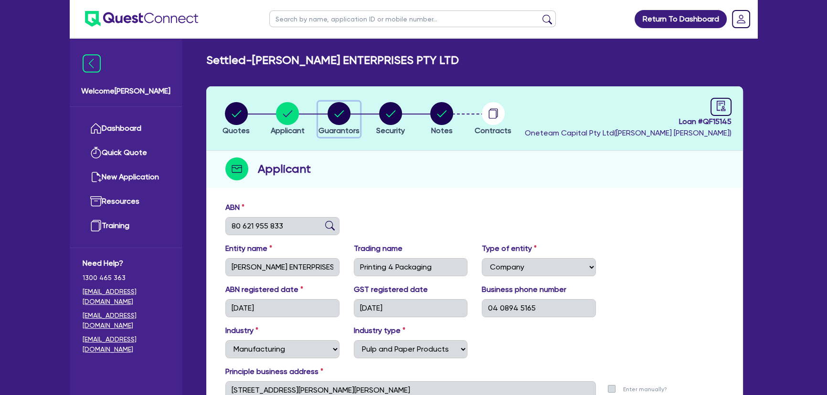
select select "TRUCK"
select select "EQUIPMENT"
select select "CASH"
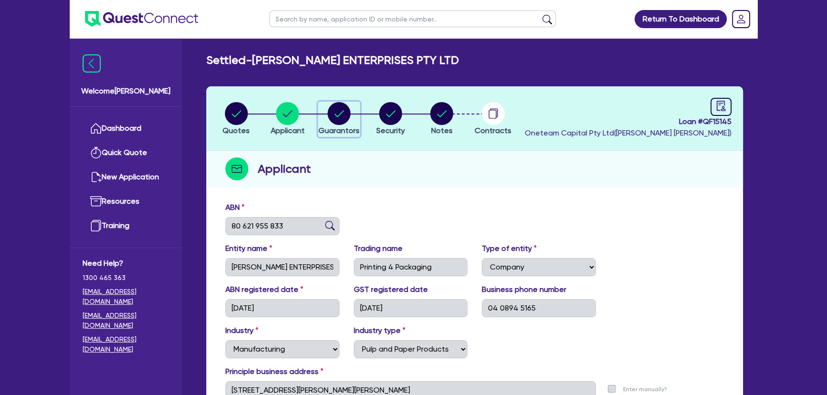
select select "TRAILER"
select select "MORTGAGE"
select select "TRUCK_LOAN"
select select "EQUIPMENT_LOAN"
select select "TRUCK_LOAN"
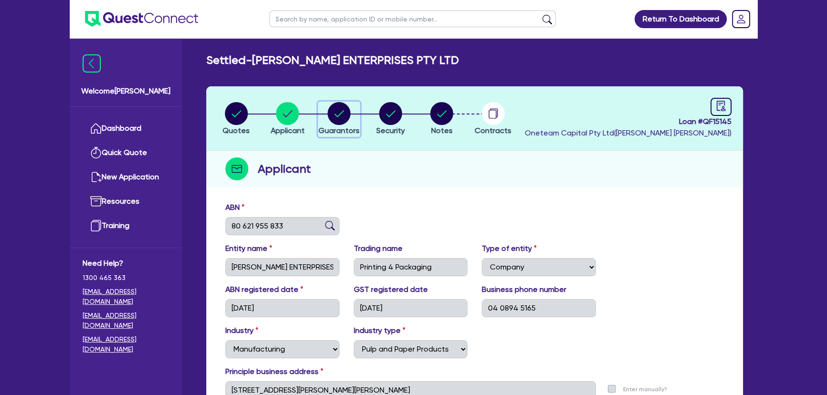
select select "OTHER"
select select "MRS"
select select "WA"
select select "MARRIED"
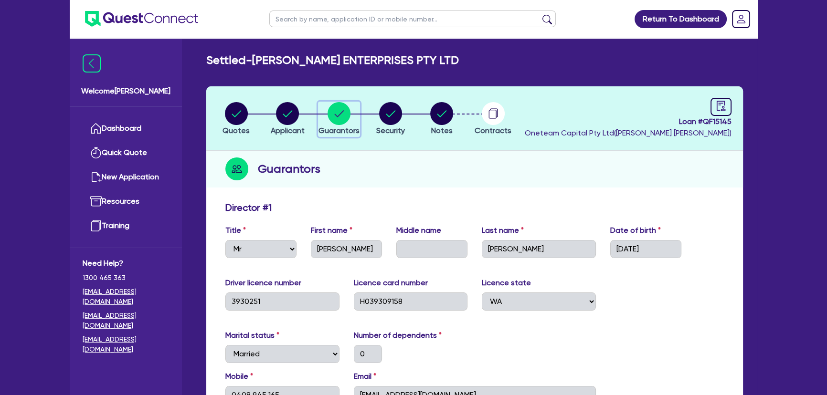
scroll to position [217, 0]
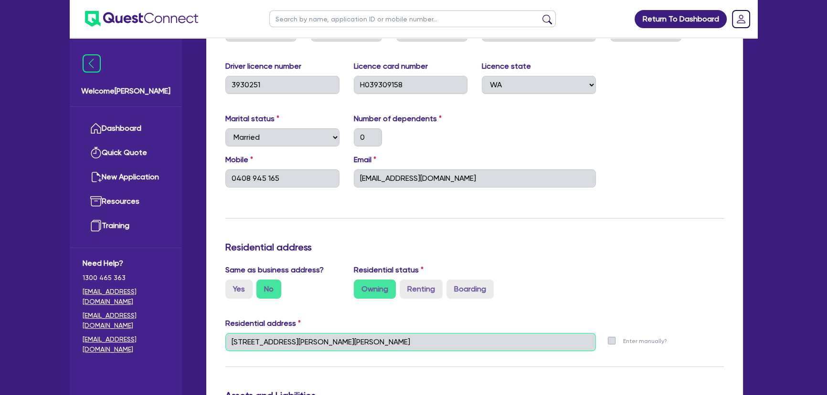
drag, startPoint x: 335, startPoint y: 344, endPoint x: 224, endPoint y: 336, distance: 111.0
click at [224, 336] on div "39 Barton Dr Australind WA 6233" at bounding box center [410, 346] width 385 height 26
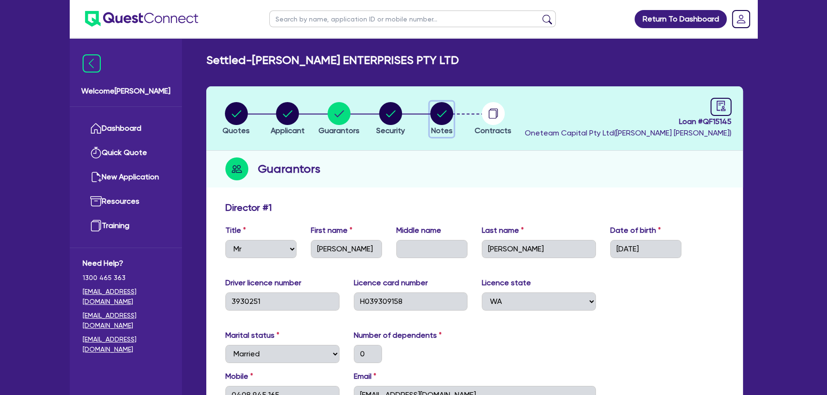
click at [448, 115] on circle "button" at bounding box center [441, 113] width 23 height 23
select select "Quest Finance - Own Book"
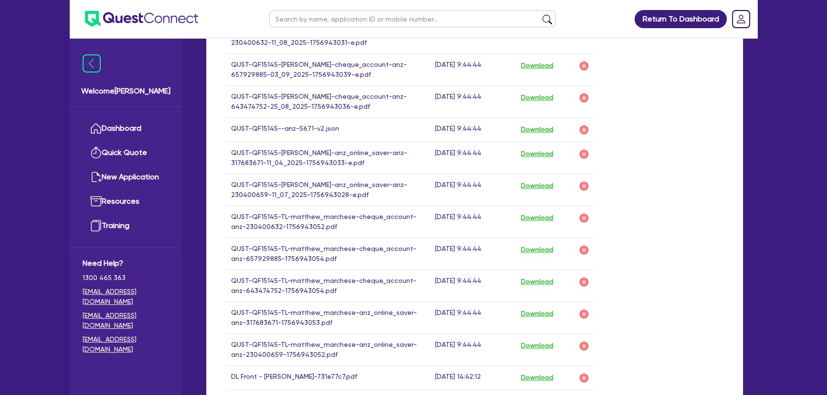
scroll to position [868, 0]
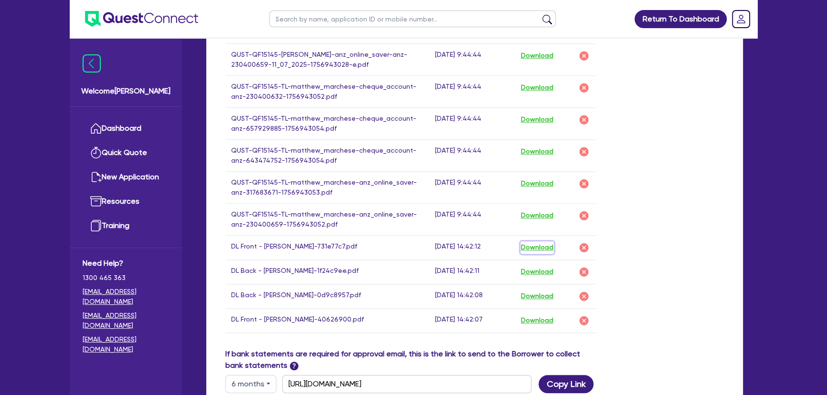
click at [531, 246] on button "Download" at bounding box center [536, 248] width 33 height 12
click at [540, 266] on button "Download" at bounding box center [536, 272] width 33 height 12
click at [541, 294] on button "Download" at bounding box center [536, 296] width 33 height 12
click at [540, 320] on button "Download" at bounding box center [536, 321] width 33 height 12
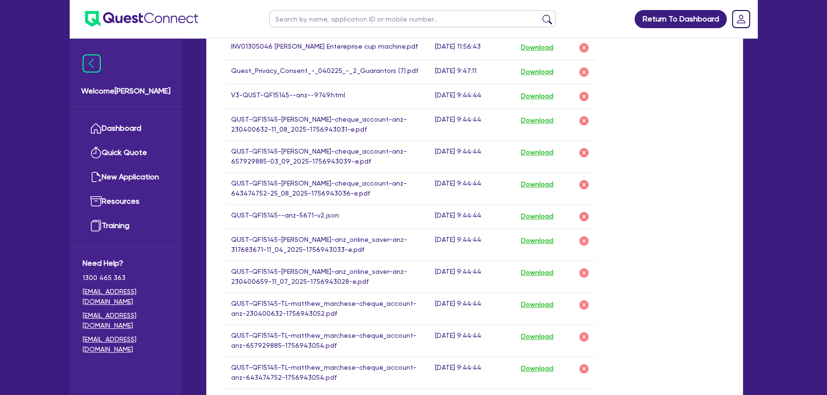
click at [637, 270] on div "Drop files to upload or Select files Document name Time uploaded Download link …" at bounding box center [474, 208] width 513 height 715
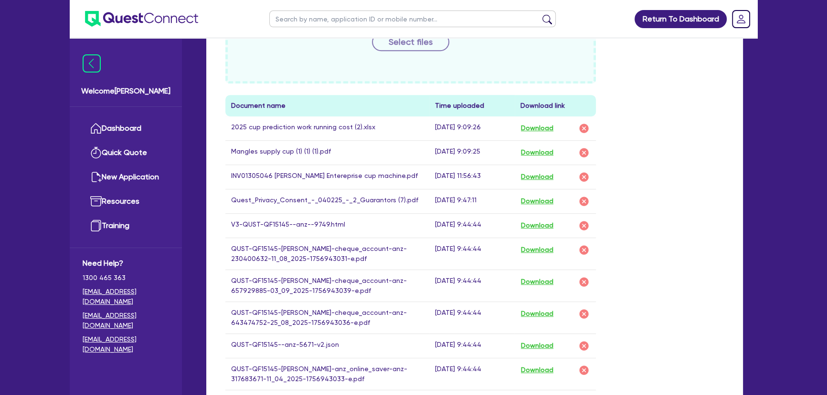
scroll to position [520, 0]
click at [540, 198] on button "Download" at bounding box center [536, 202] width 33 height 12
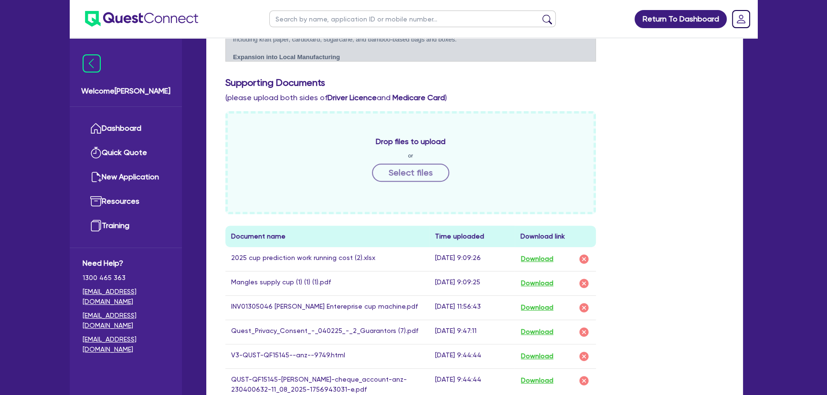
scroll to position [173, 0]
